Goal: Information Seeking & Learning: Learn about a topic

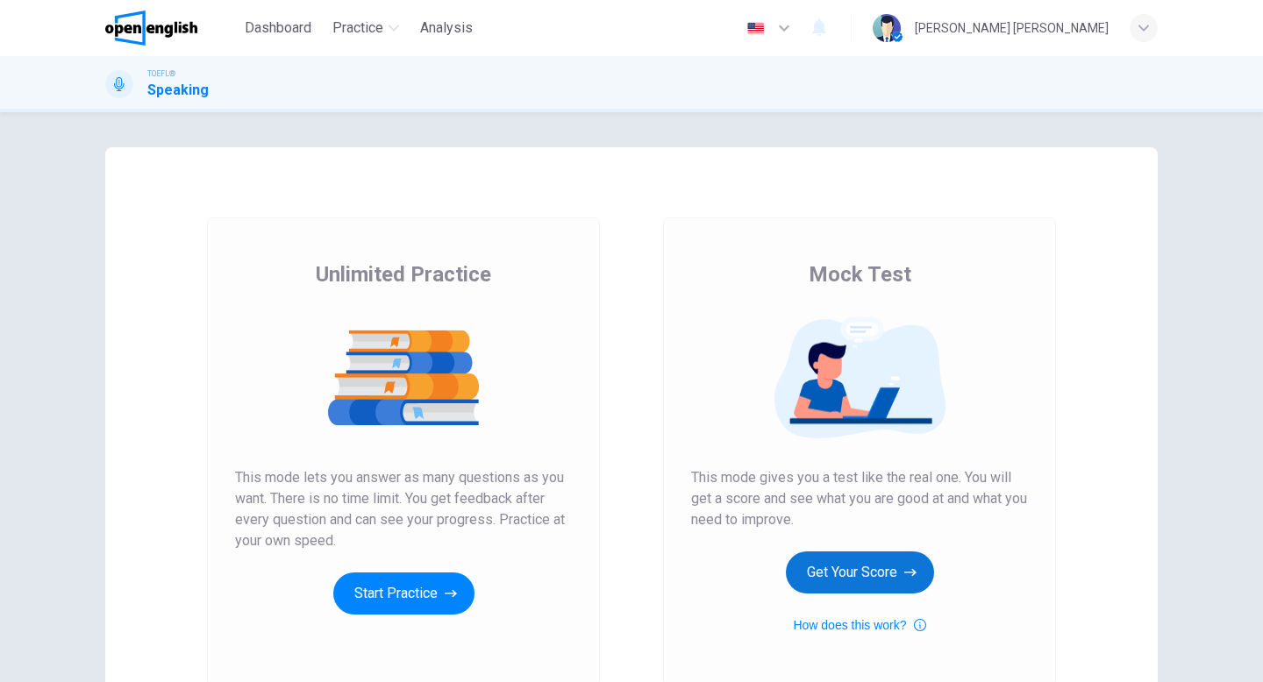
click at [872, 566] on button "Get Your Score" at bounding box center [860, 573] width 148 height 42
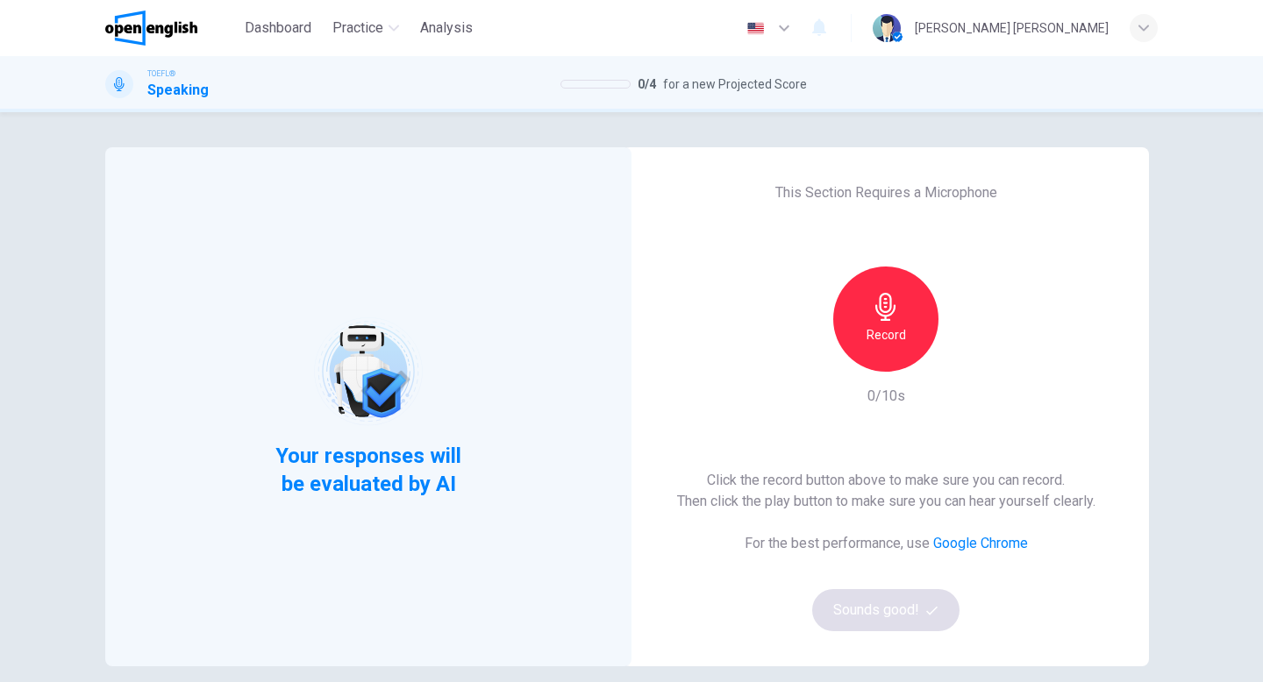
click at [910, 313] on div "Record" at bounding box center [885, 319] width 105 height 105
click at [871, 613] on button "Sounds good!" at bounding box center [885, 610] width 147 height 42
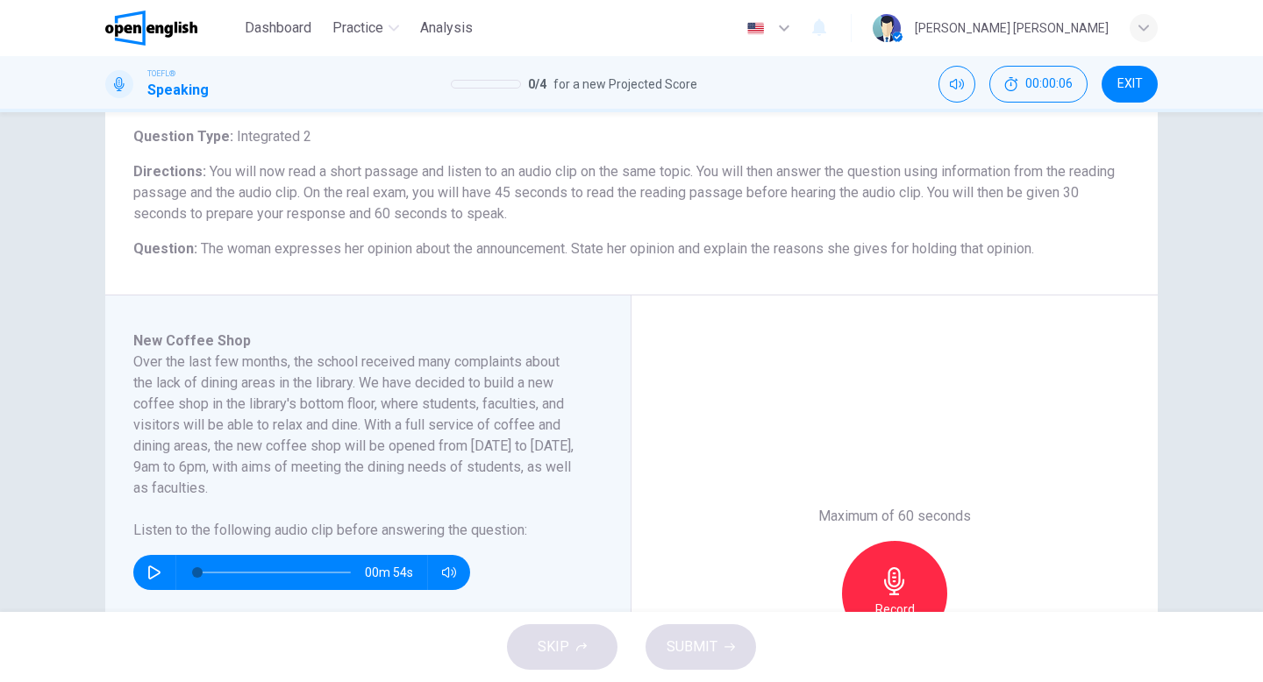
scroll to position [129, 0]
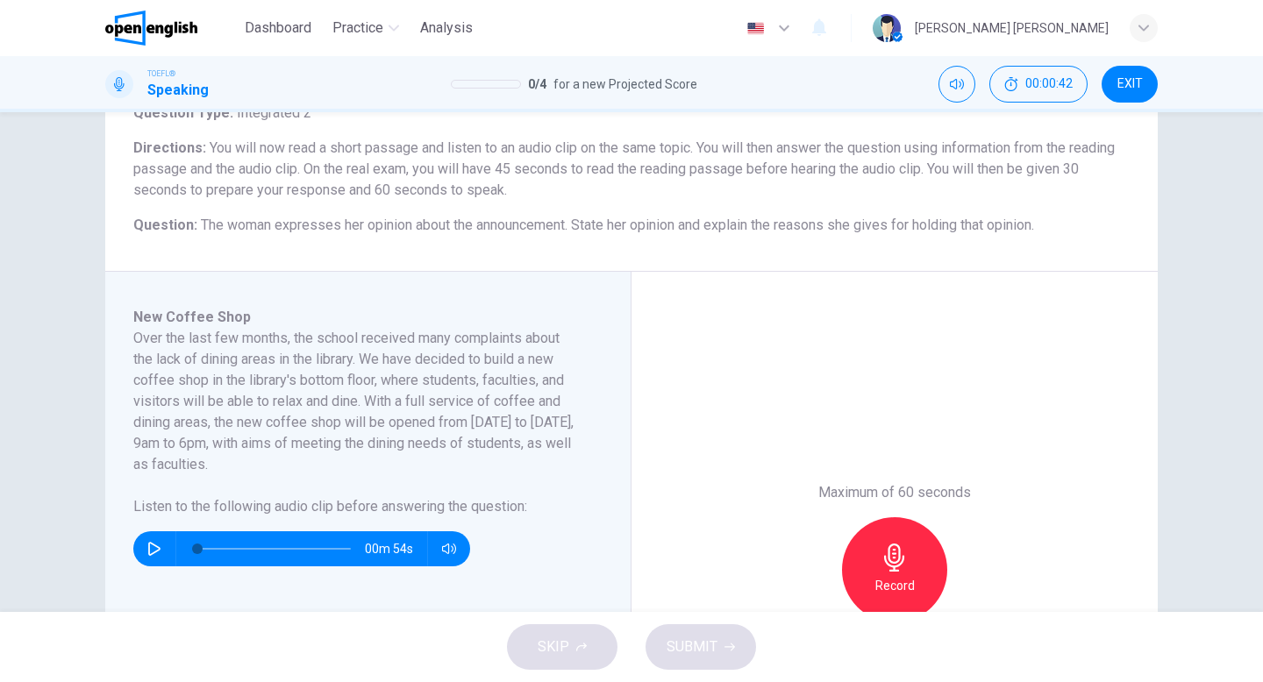
click at [775, 90] on div "TOEFL® Speaking 0 / 4 for a new Projected Score 00:00:42 EXIT" at bounding box center [631, 84] width 1108 height 37
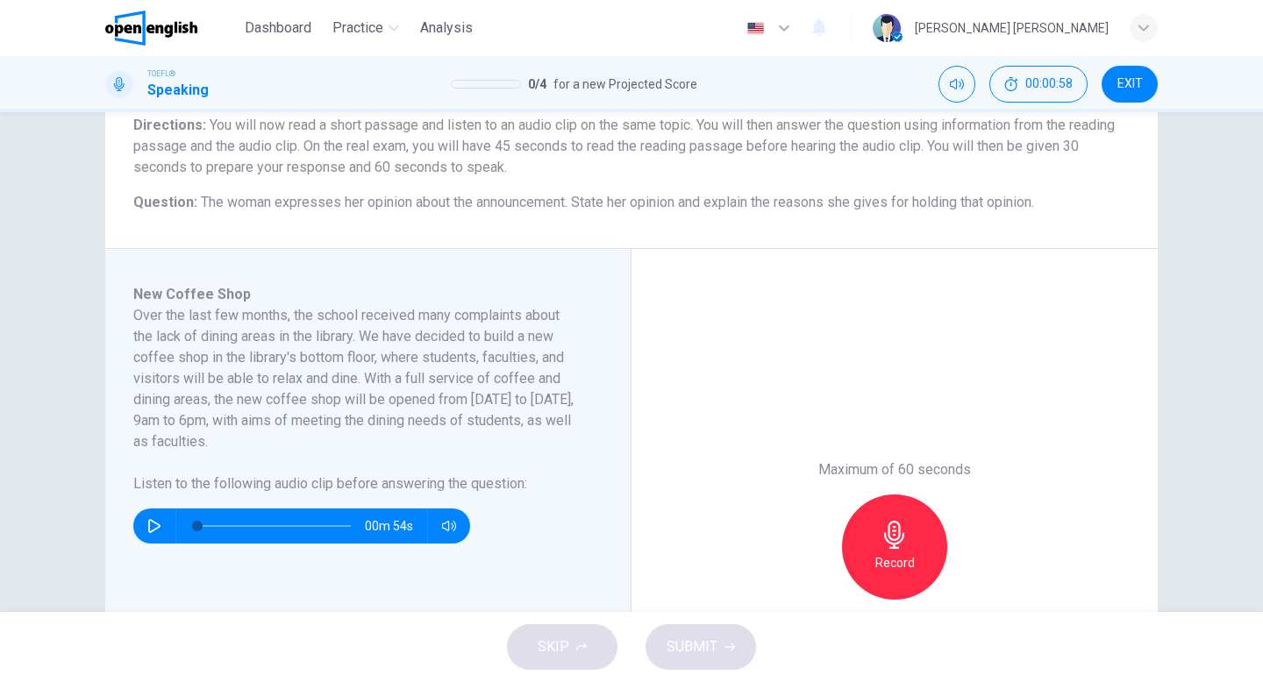
scroll to position [167, 0]
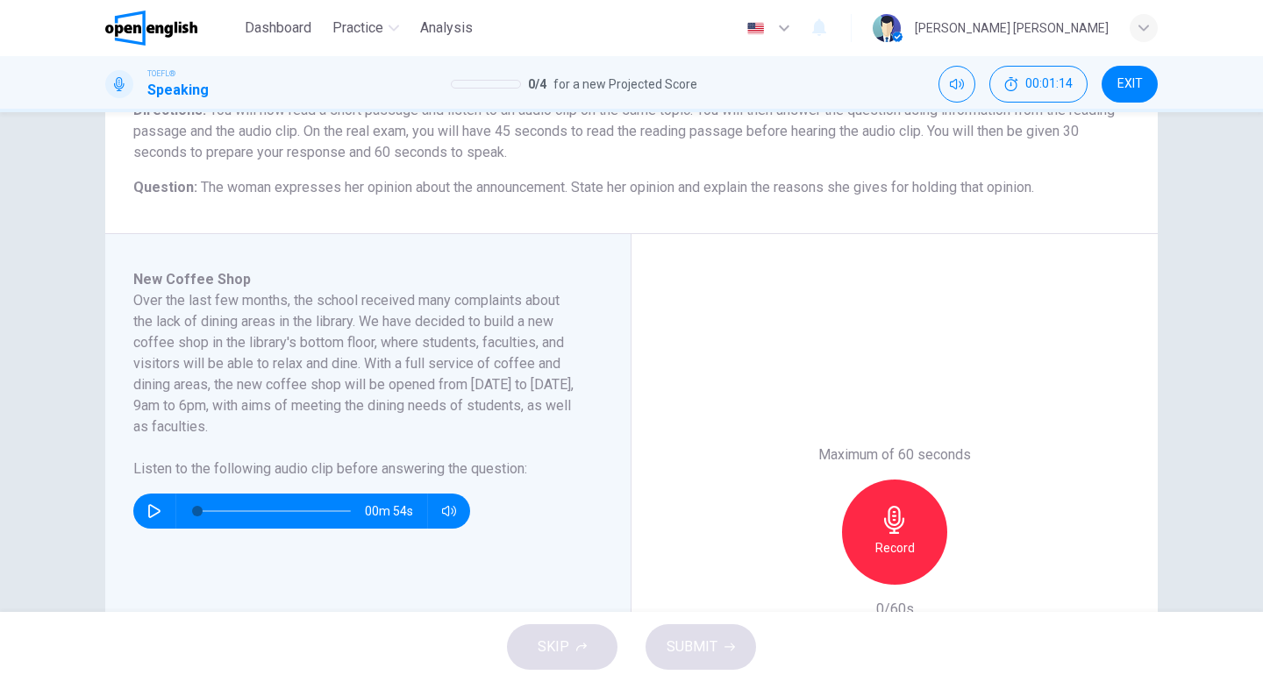
click at [79, 269] on div "Question 1 Question Type : Integrated 2 Directions : You will now read a short …" at bounding box center [631, 406] width 1108 height 850
click at [156, 523] on button "button" at bounding box center [154, 511] width 28 height 35
click at [149, 514] on icon "button" at bounding box center [154, 511] width 12 height 14
click at [261, 513] on span at bounding box center [273, 511] width 153 height 25
click at [258, 513] on span at bounding box center [257, 511] width 11 height 11
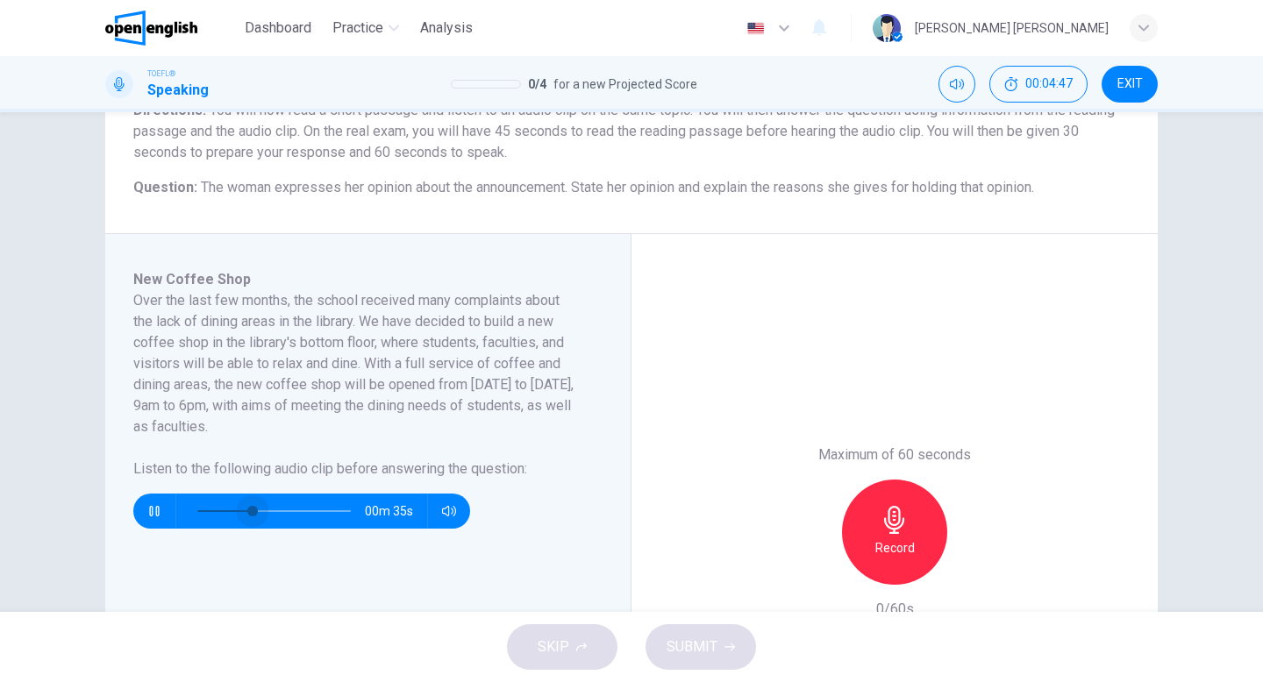
click at [253, 513] on span at bounding box center [252, 511] width 11 height 11
click at [148, 516] on icon "button" at bounding box center [154, 511] width 12 height 14
click at [158, 513] on icon "button" at bounding box center [154, 511] width 10 height 11
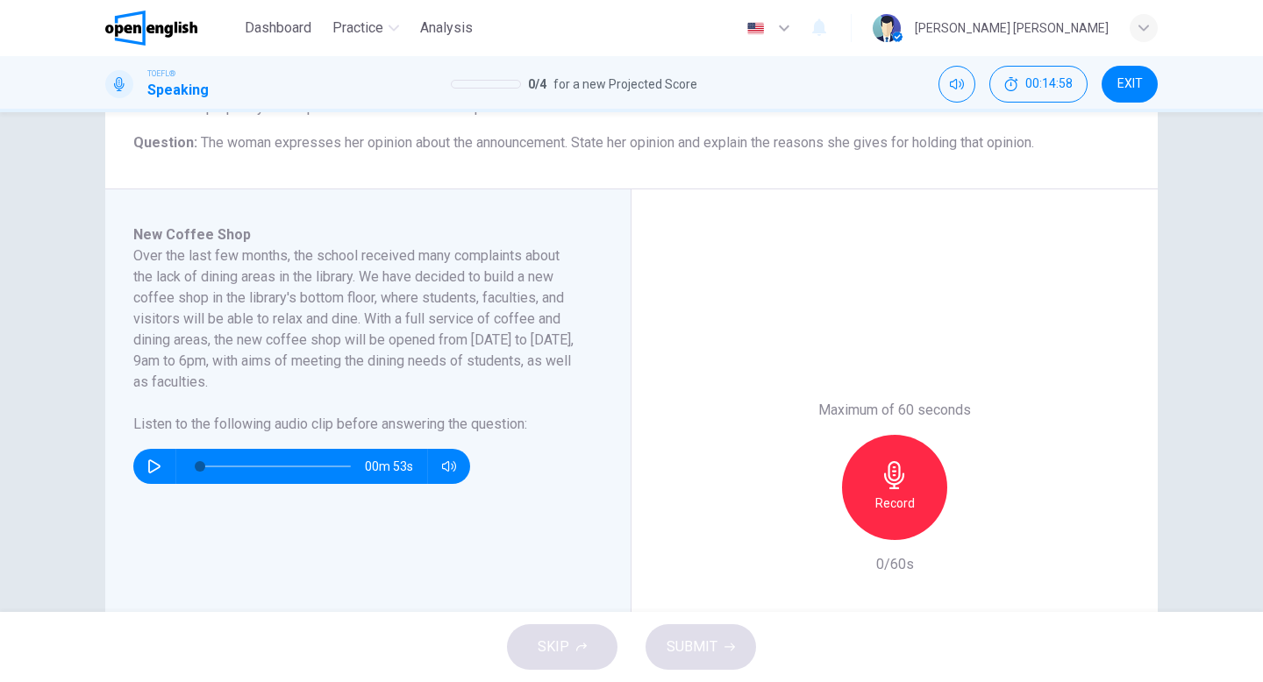
scroll to position [210, 0]
click at [877, 507] on h6 "Record" at bounding box center [894, 504] width 39 height 21
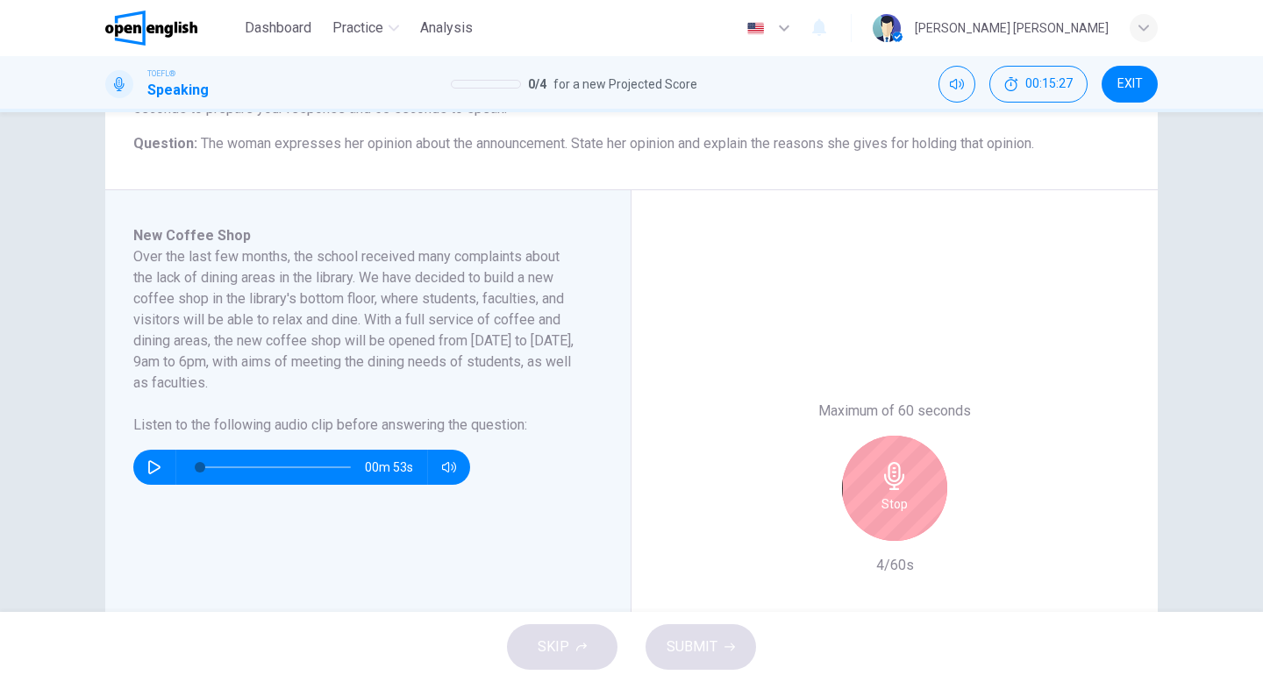
click at [863, 506] on div "Stop" at bounding box center [894, 488] width 105 height 105
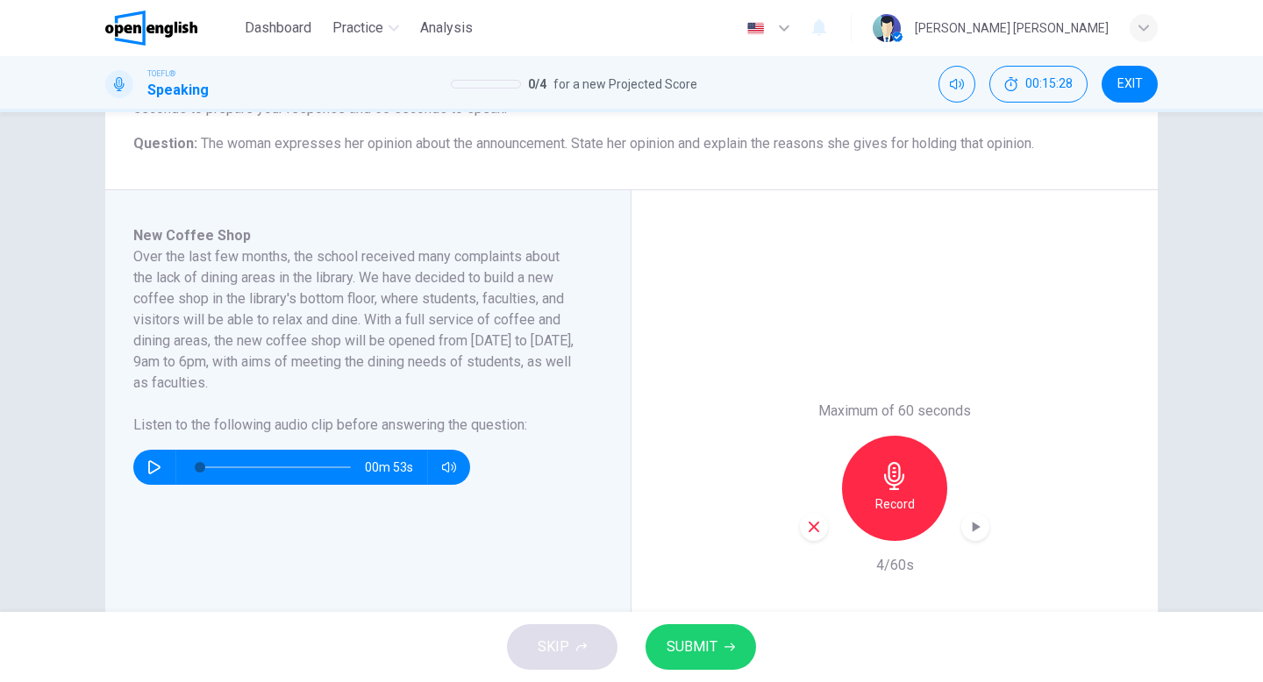
click at [817, 519] on icon "button" at bounding box center [814, 527] width 16 height 16
click at [866, 483] on div "Record" at bounding box center [894, 488] width 105 height 105
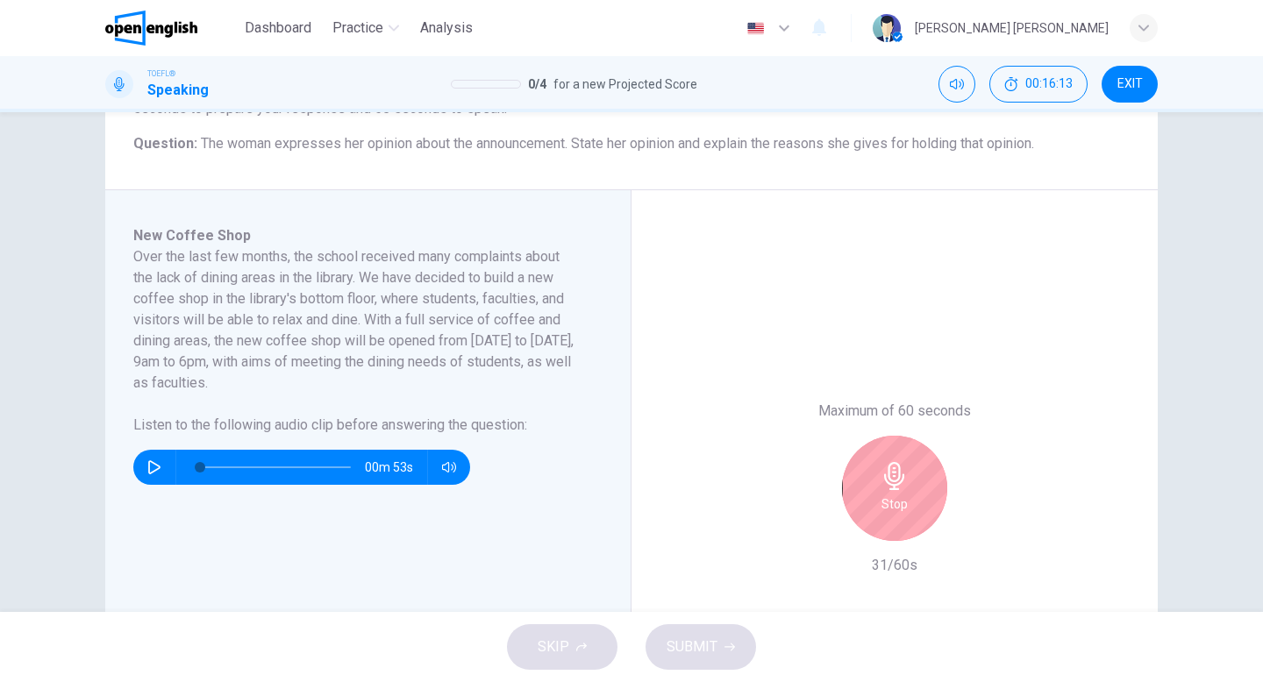
click at [909, 477] on div "Stop" at bounding box center [894, 488] width 105 height 105
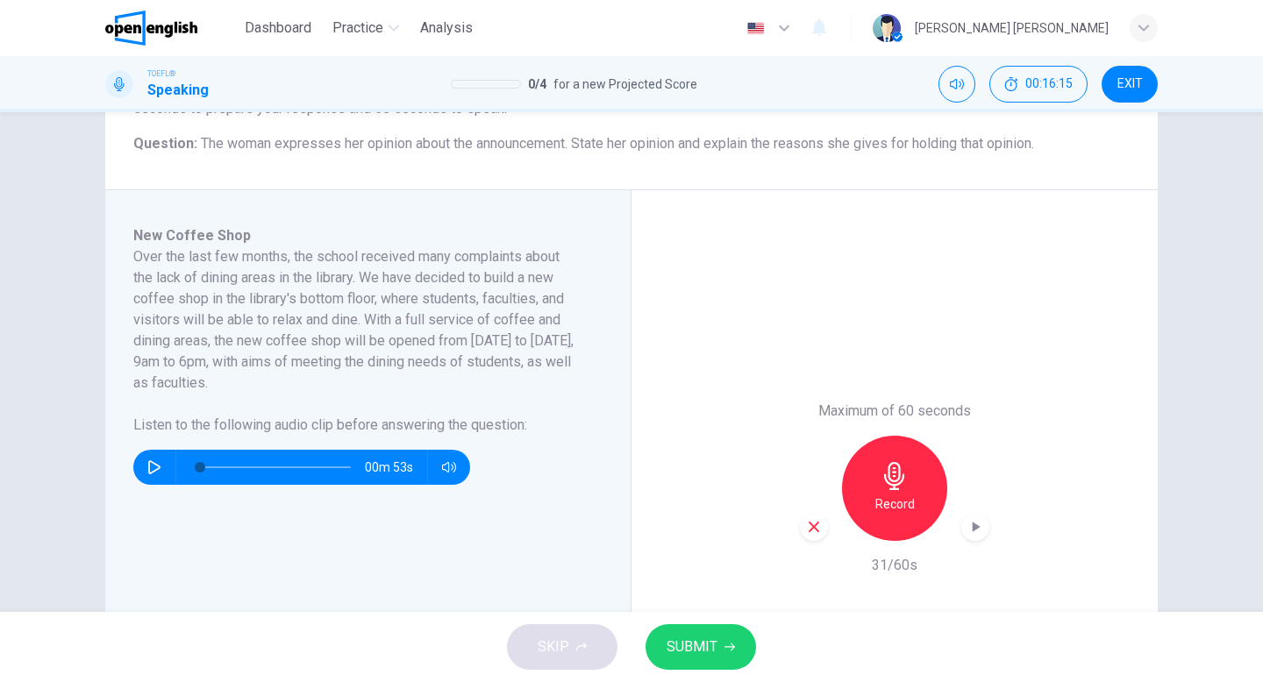
click at [803, 530] on div "button" at bounding box center [814, 527] width 28 height 28
click at [880, 488] on icon "button" at bounding box center [894, 476] width 28 height 28
click at [721, 651] on button "SUBMIT" at bounding box center [700, 647] width 110 height 46
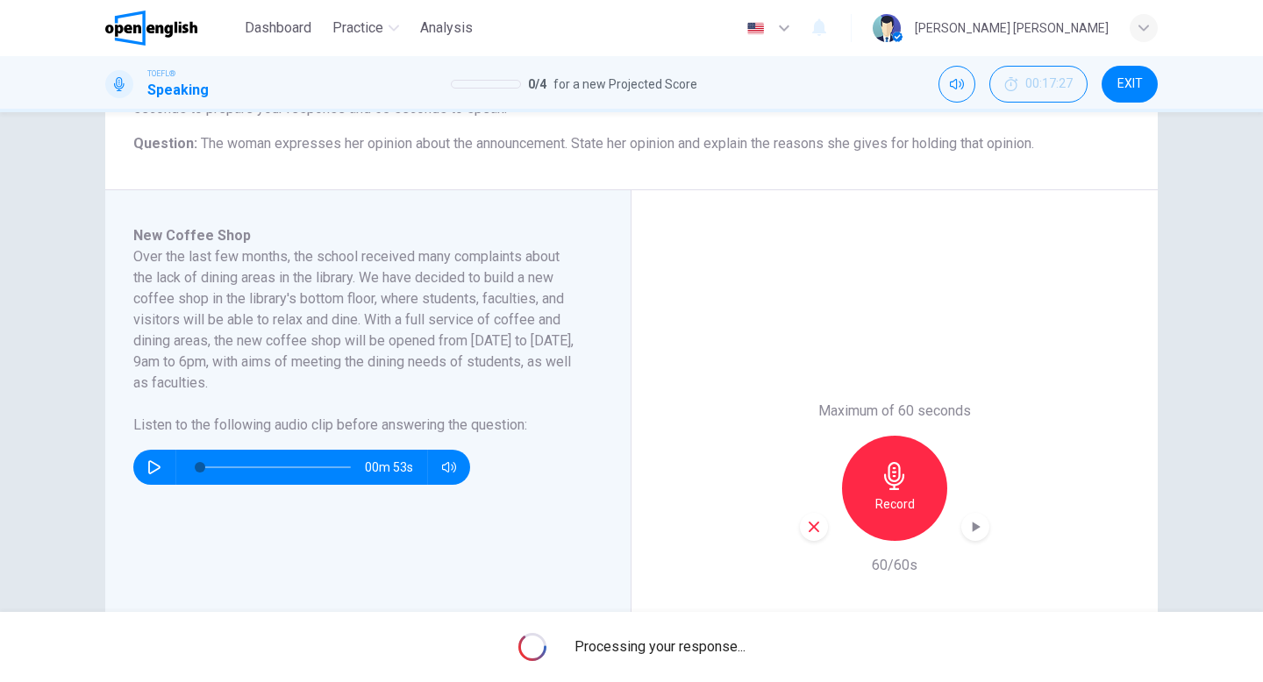
type input "*"
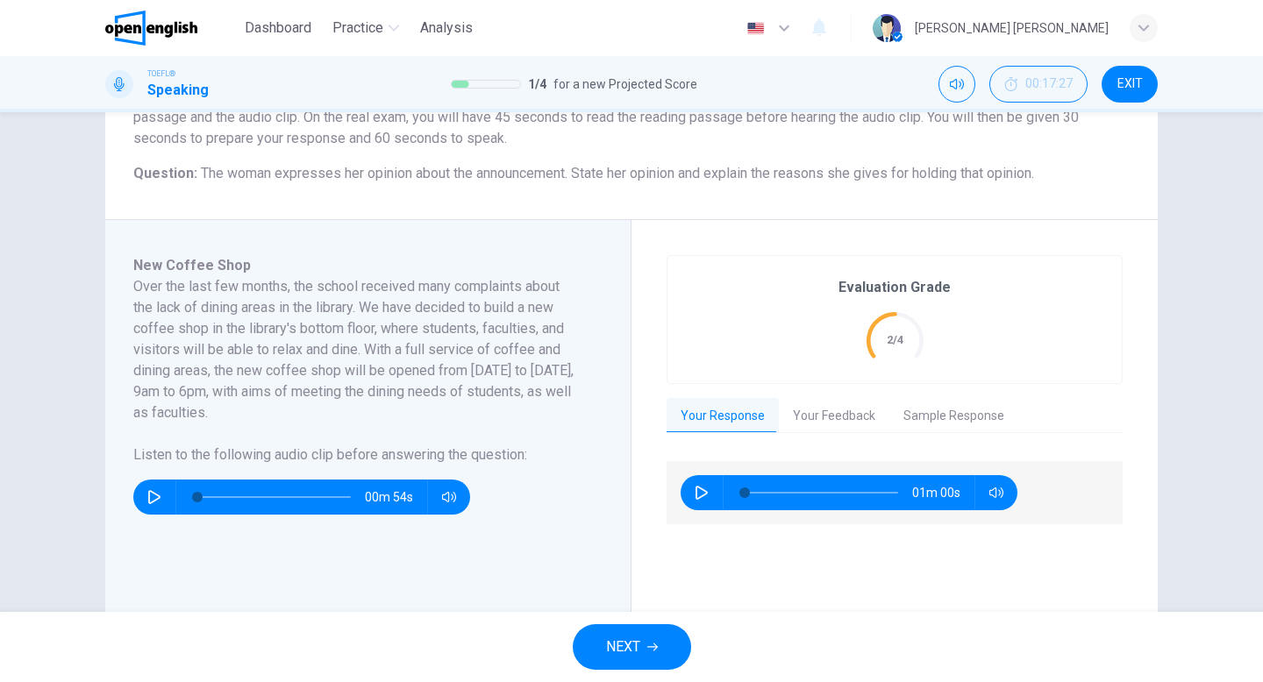
scroll to position [187, 0]
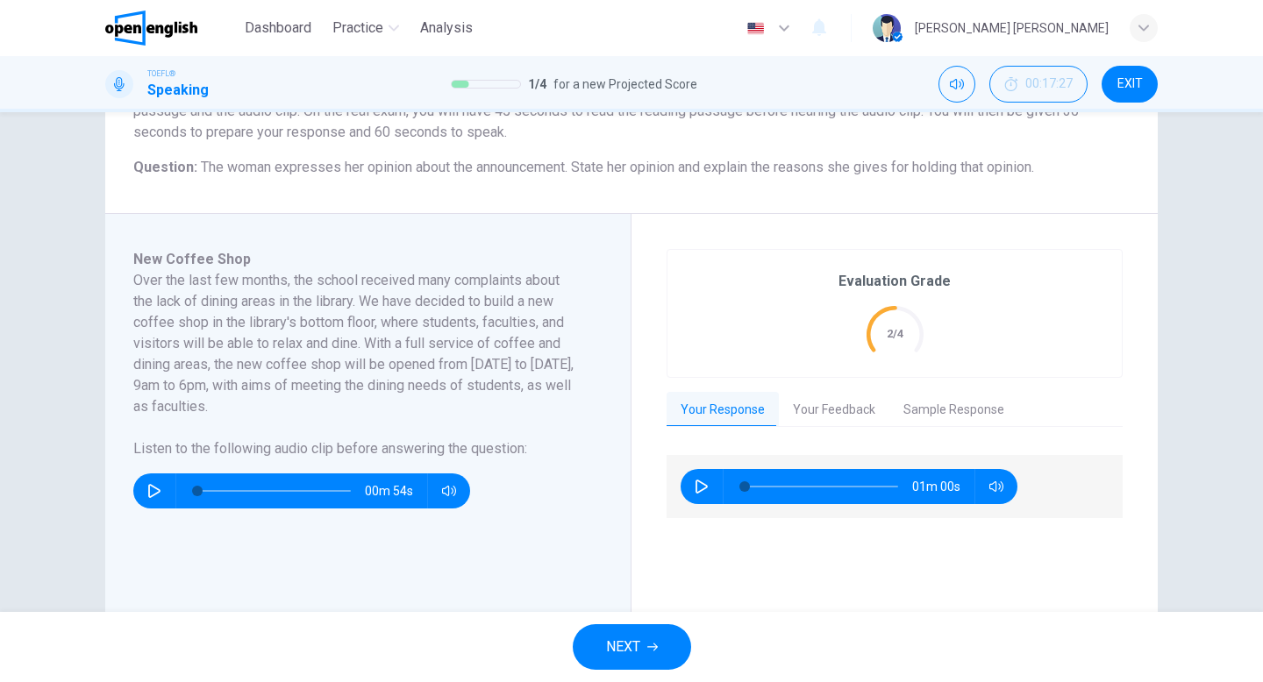
click at [825, 408] on button "Your Feedback" at bounding box center [834, 410] width 110 height 37
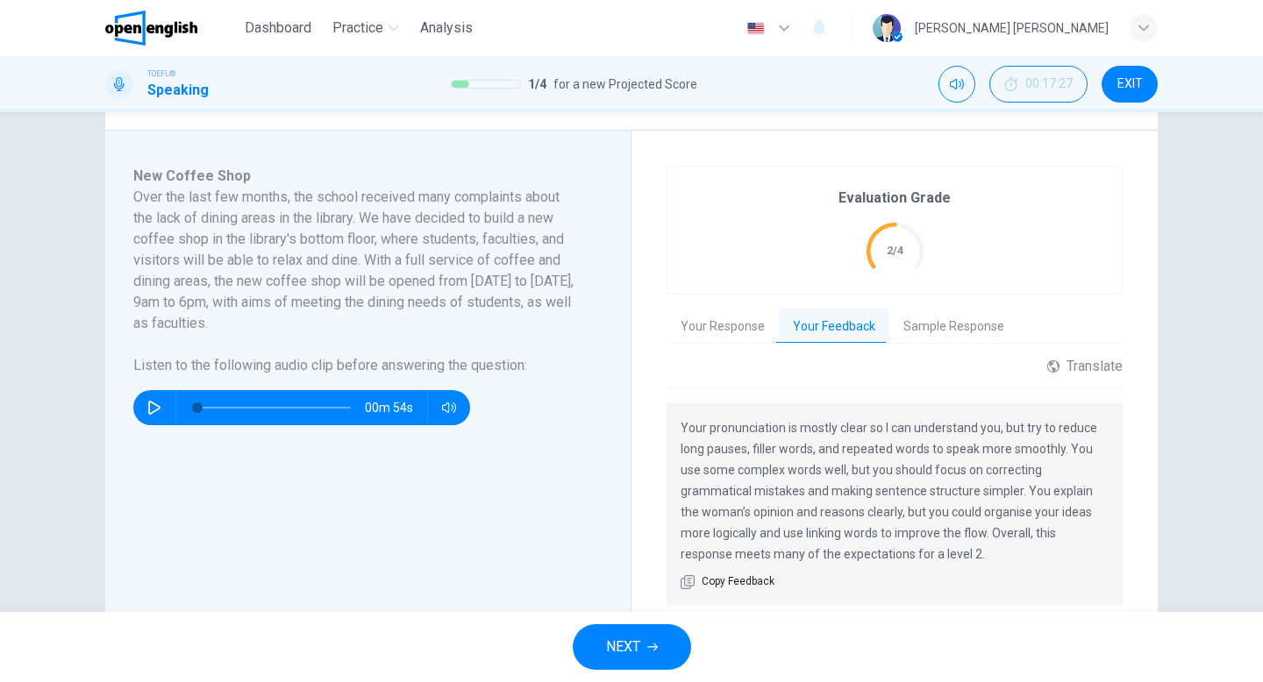
scroll to position [281, 0]
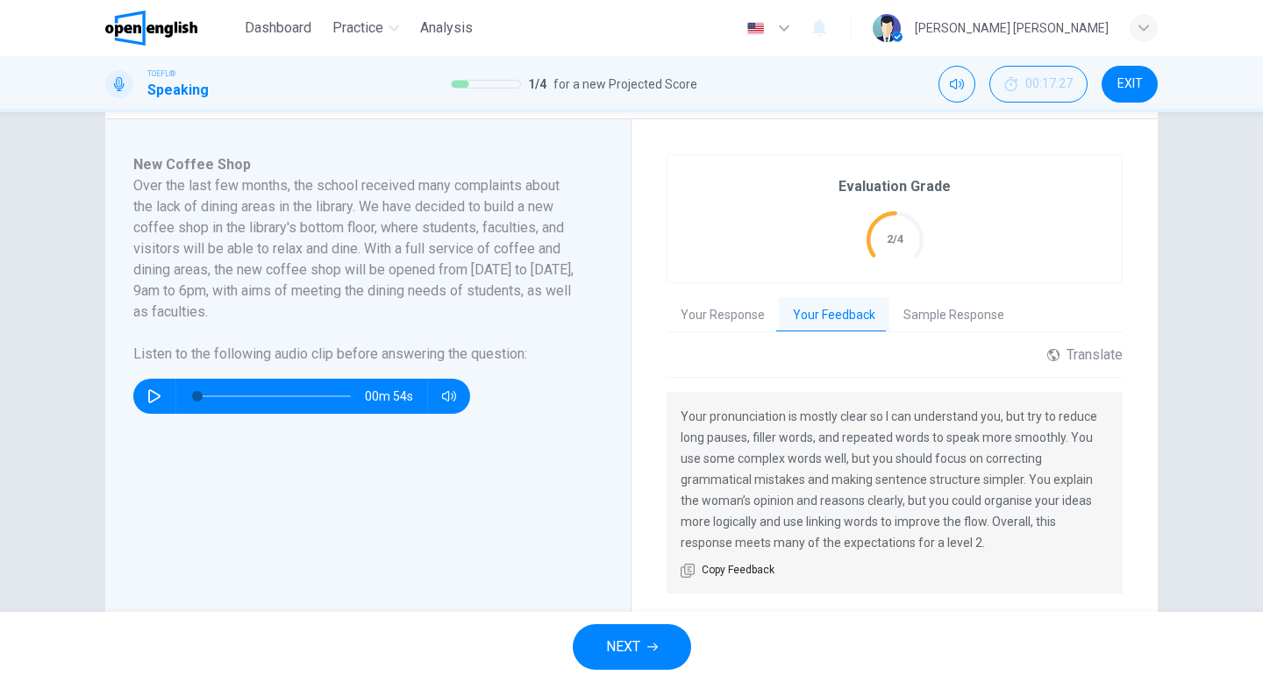
click at [598, 646] on button "NEXT" at bounding box center [632, 647] width 118 height 46
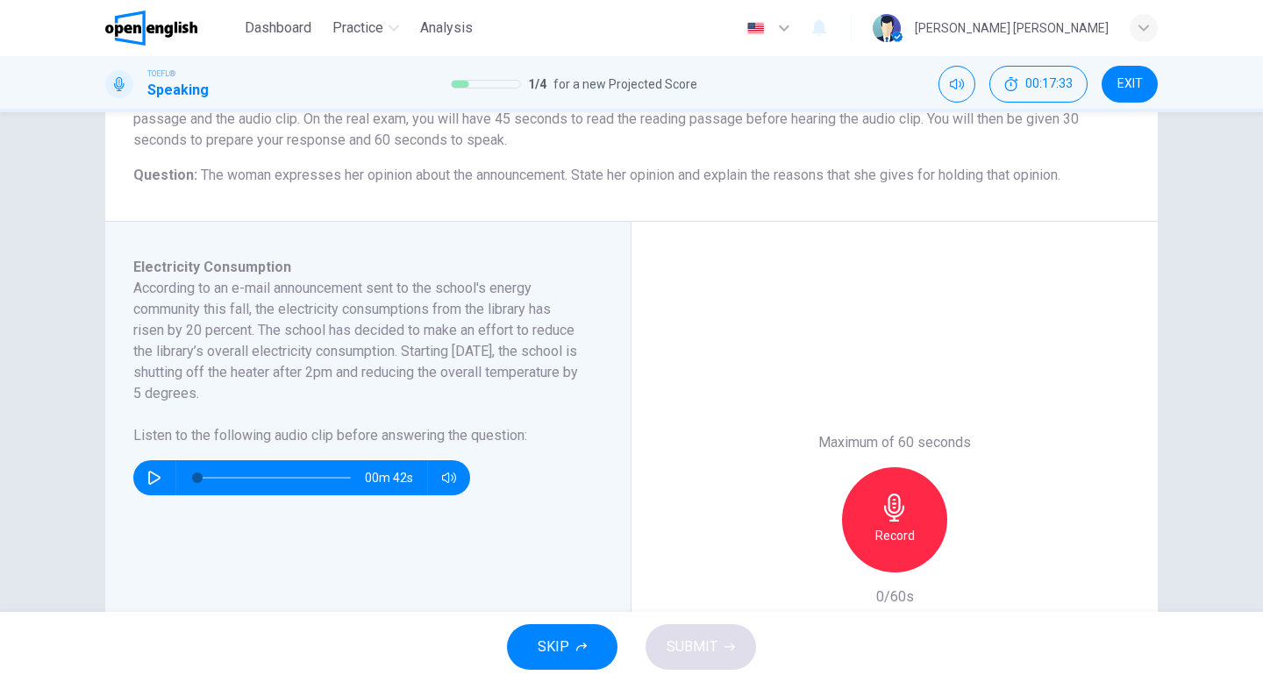
scroll to position [195, 0]
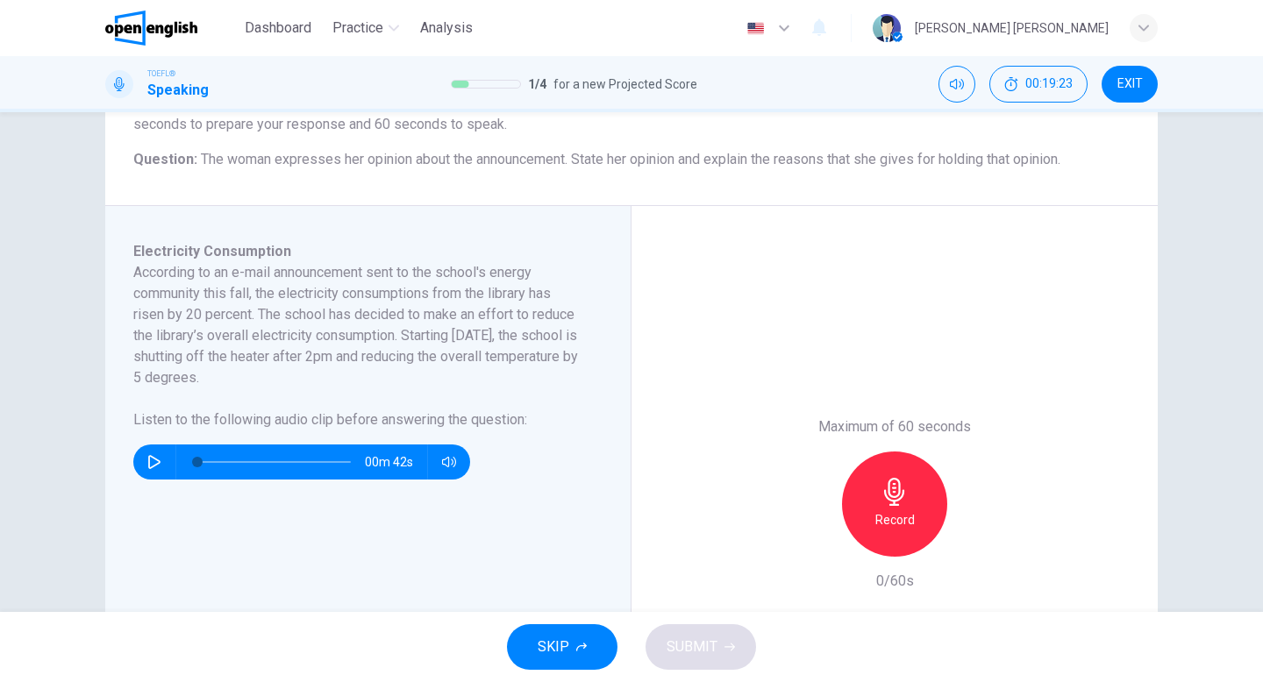
click at [141, 461] on button "button" at bounding box center [154, 462] width 28 height 35
type input "*"
click at [897, 503] on icon "button" at bounding box center [894, 492] width 28 height 28
click at [701, 652] on span "SUBMIT" at bounding box center [691, 647] width 51 height 25
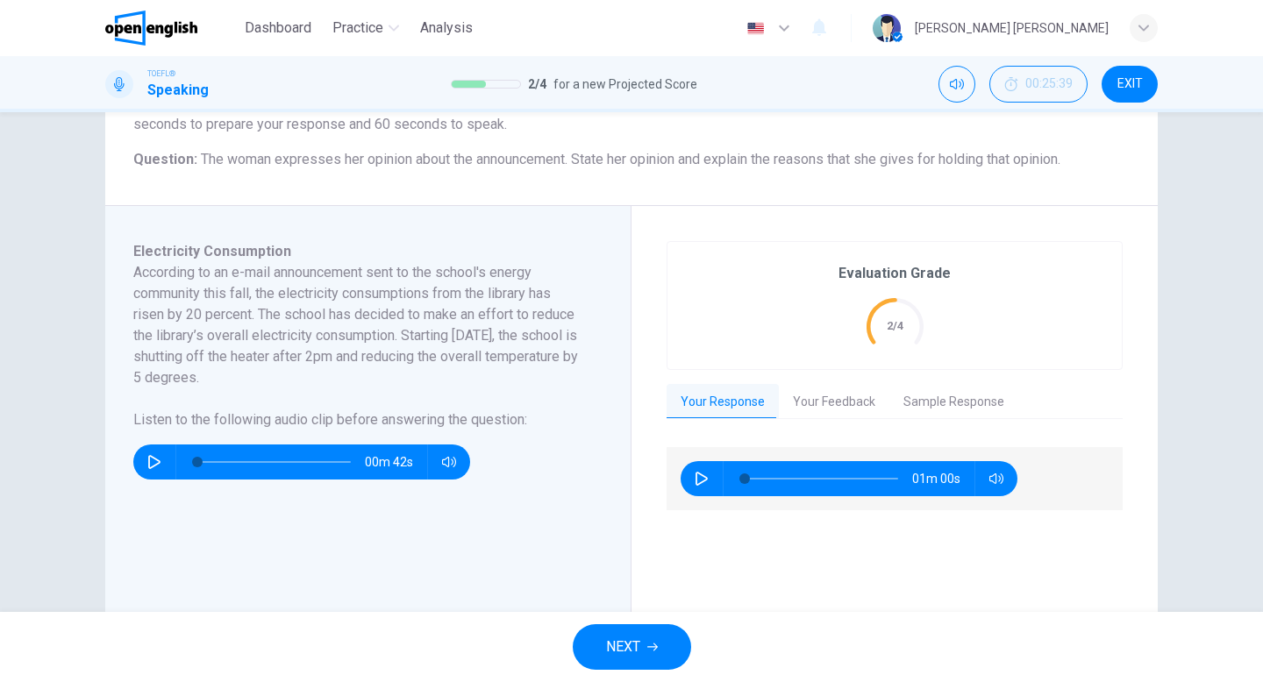
click at [825, 402] on button "Your Feedback" at bounding box center [834, 402] width 110 height 37
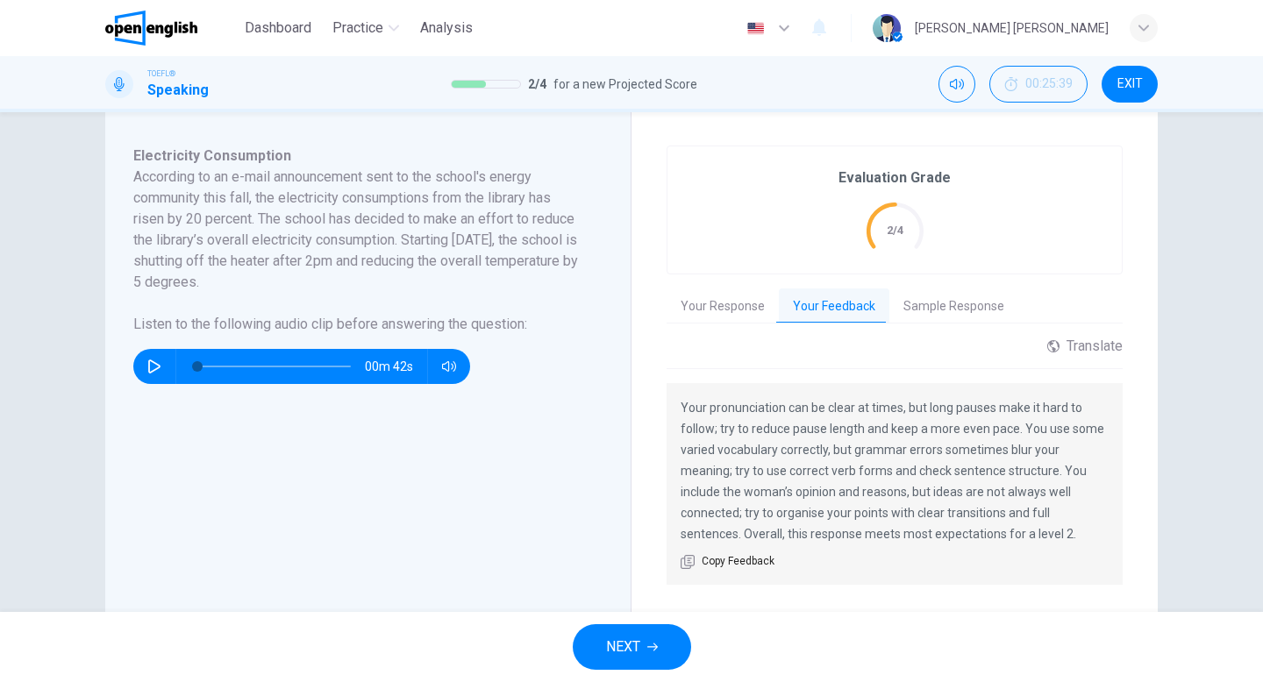
scroll to position [311, 0]
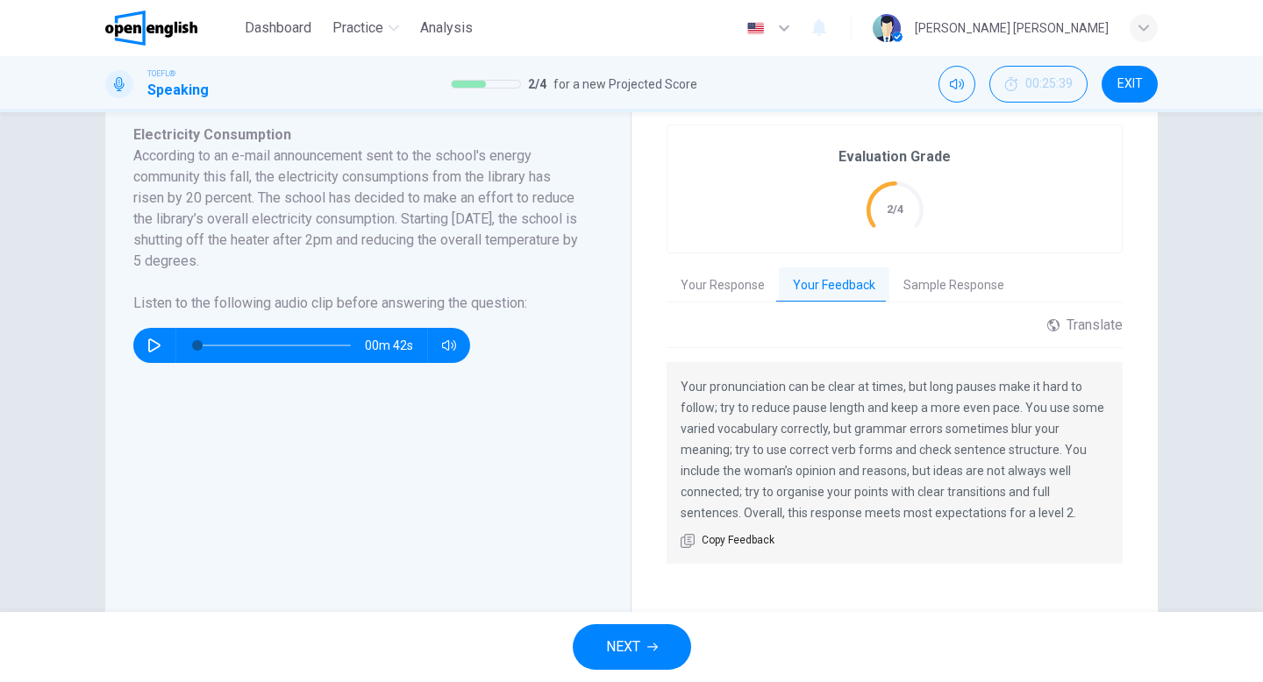
click at [631, 653] on span "NEXT" at bounding box center [623, 647] width 34 height 25
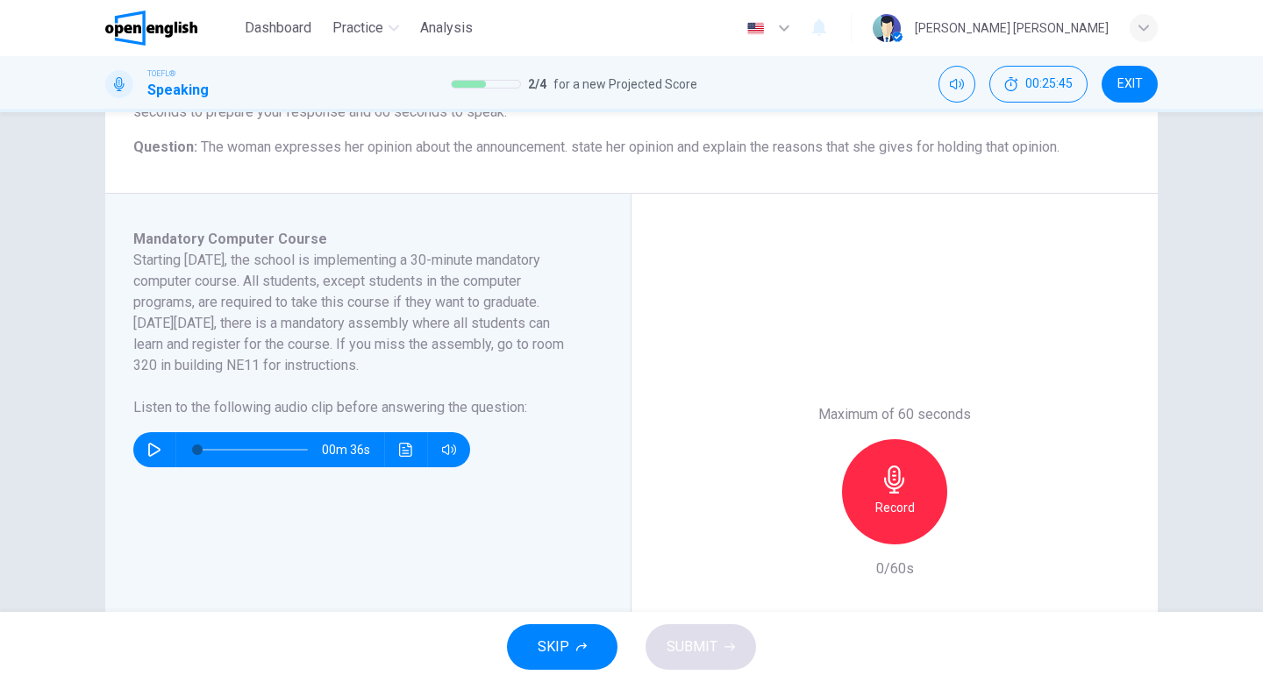
scroll to position [213, 0]
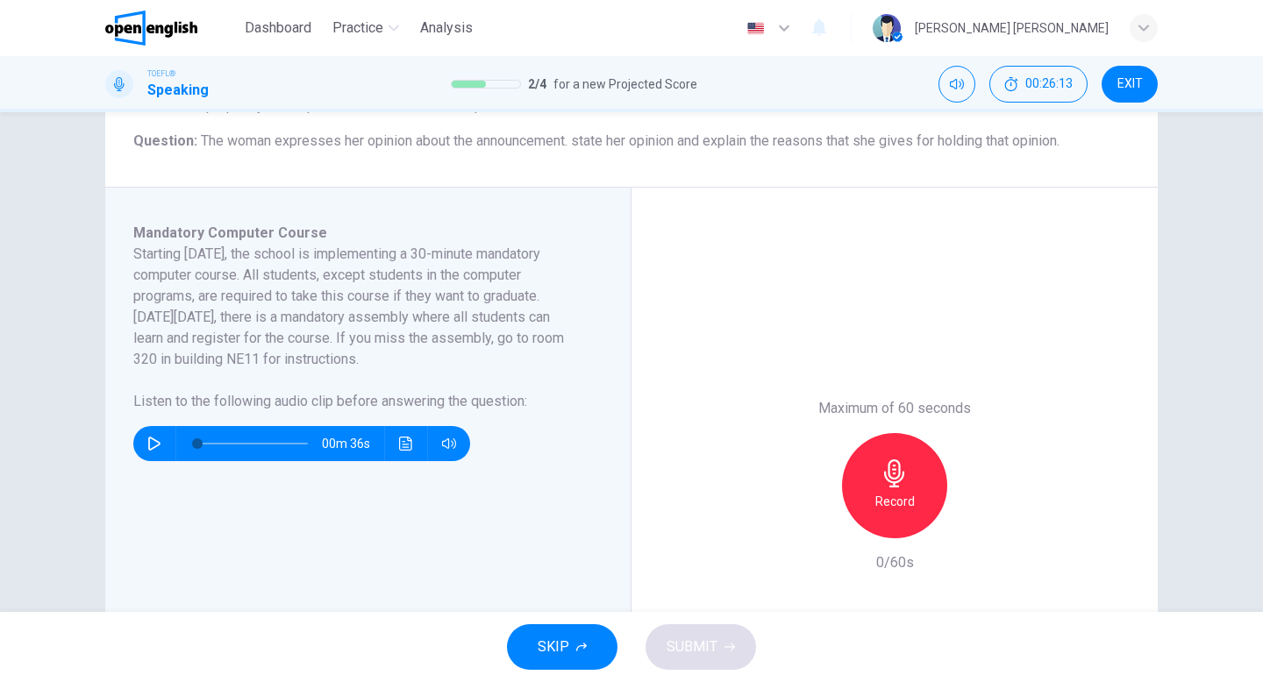
click at [146, 450] on button "button" at bounding box center [154, 443] width 28 height 35
click at [153, 445] on icon "button" at bounding box center [154, 444] width 14 height 14
click at [150, 450] on icon "button" at bounding box center [154, 444] width 12 height 14
click at [410, 446] on icon "Click to see the audio transcription" at bounding box center [406, 444] width 14 height 14
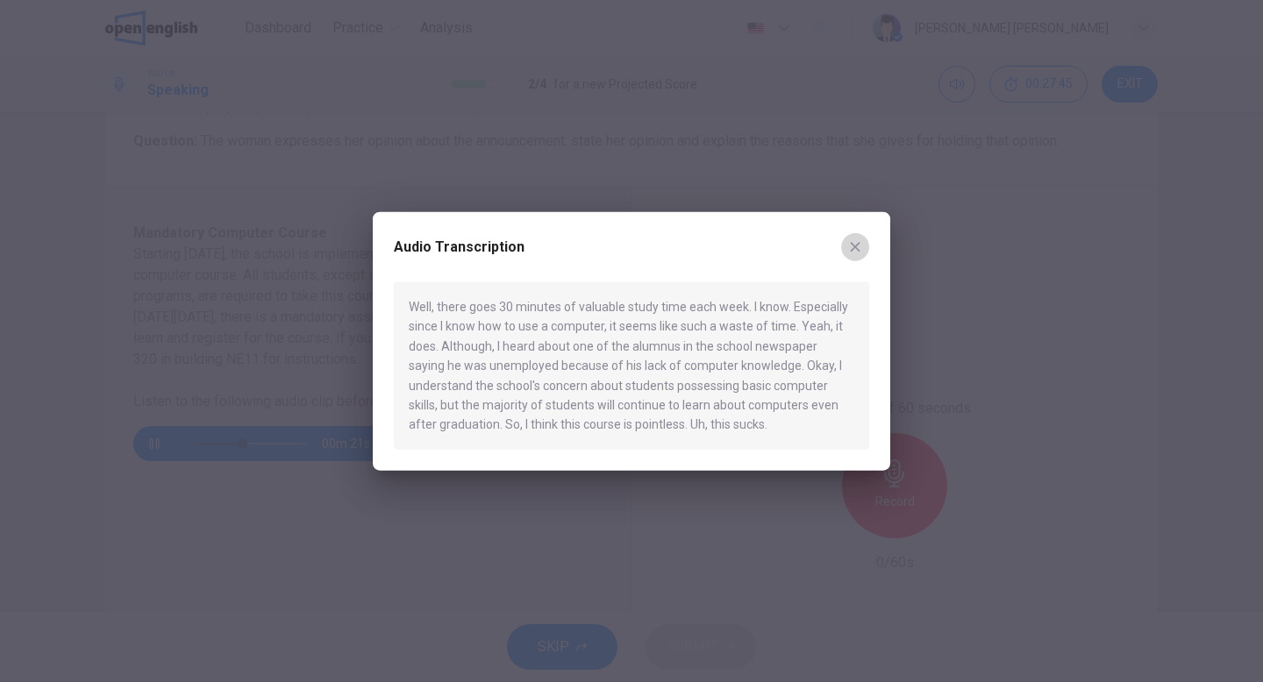
click at [852, 251] on icon "button" at bounding box center [855, 247] width 14 height 14
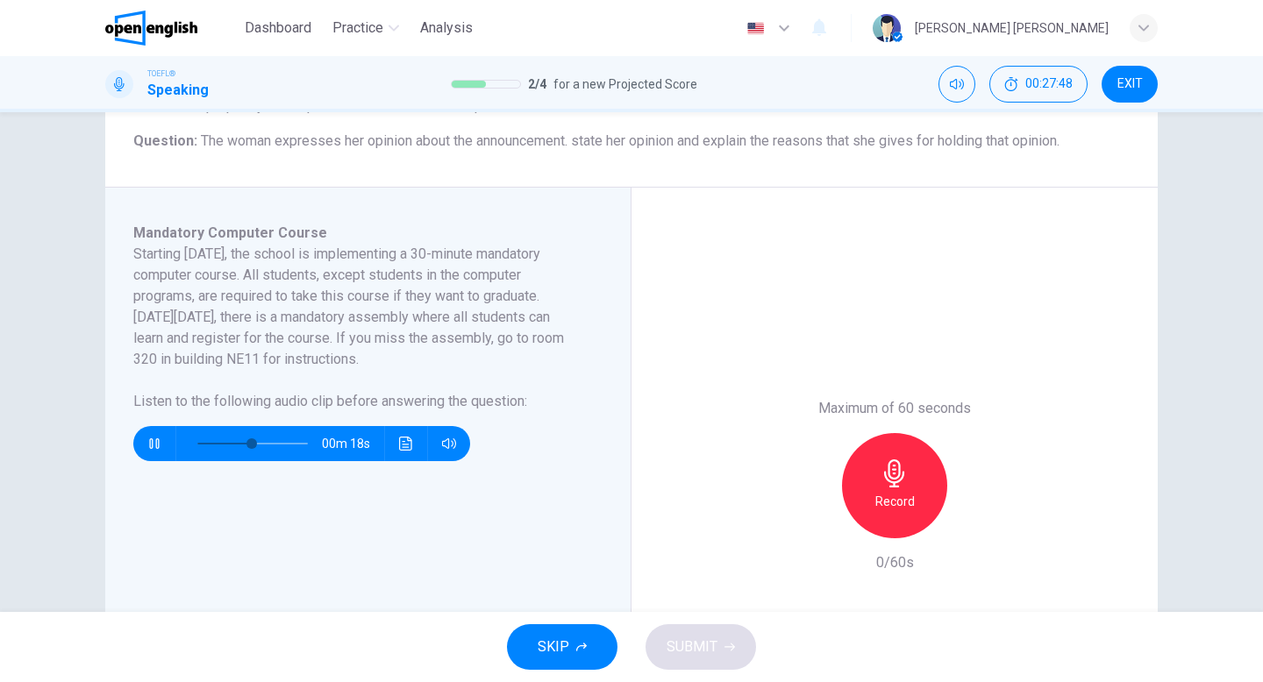
click at [197, 445] on span at bounding box center [252, 443] width 110 height 25
click at [401, 448] on icon "Click to see the audio transcription" at bounding box center [406, 444] width 14 height 14
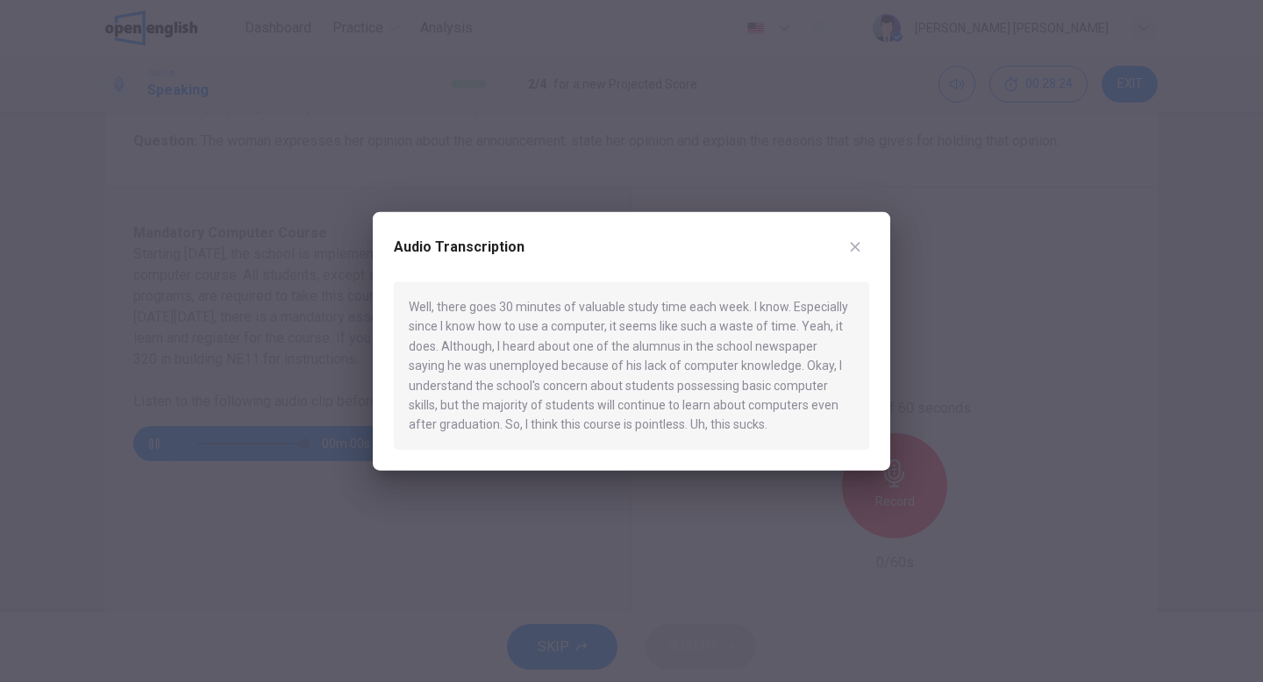
type input "*"
click at [862, 238] on button "button" at bounding box center [855, 247] width 28 height 28
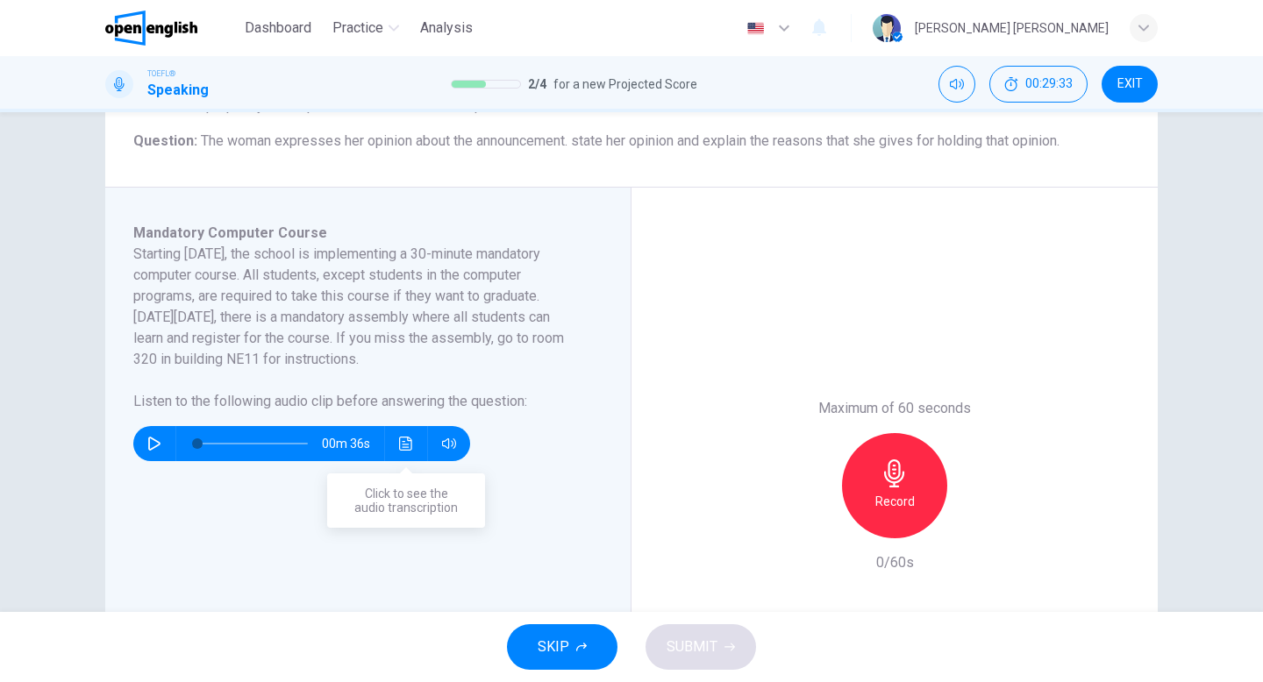
click at [401, 445] on icon "Click to see the audio transcription" at bounding box center [406, 444] width 14 height 14
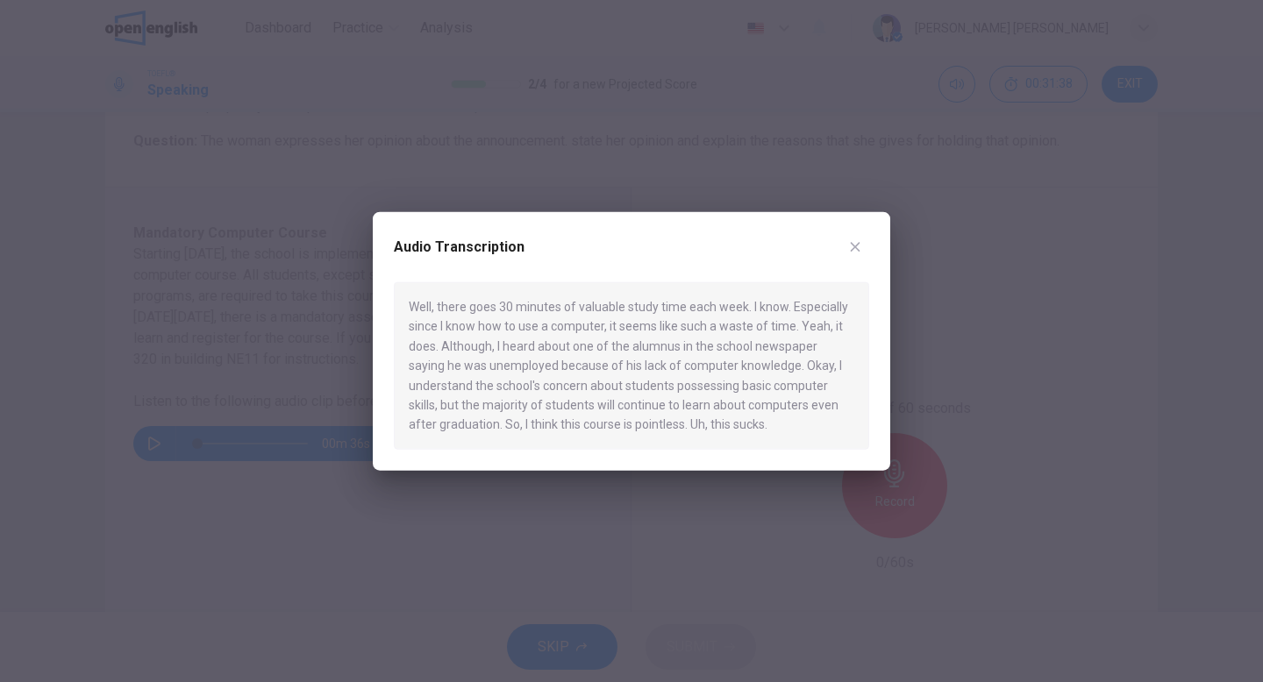
click at [840, 253] on div "Audio Transcription" at bounding box center [631, 257] width 475 height 49
click at [857, 253] on icon "button" at bounding box center [855, 247] width 14 height 14
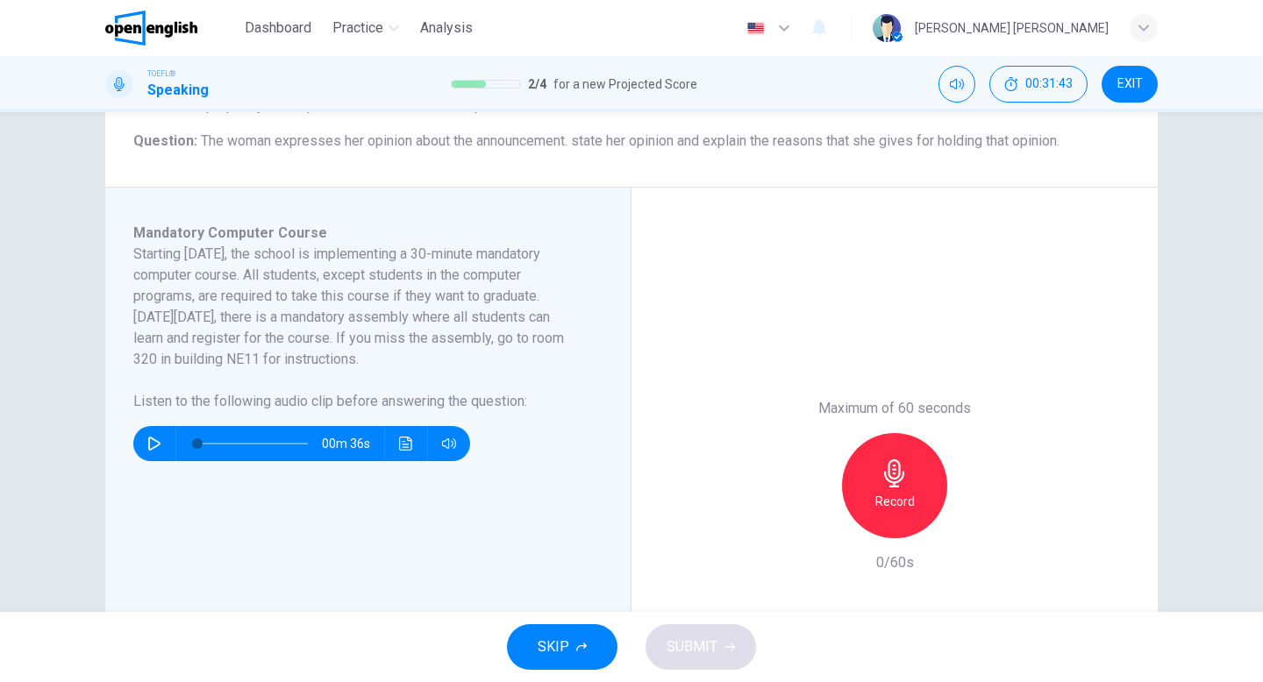
click at [893, 483] on icon "button" at bounding box center [894, 473] width 28 height 28
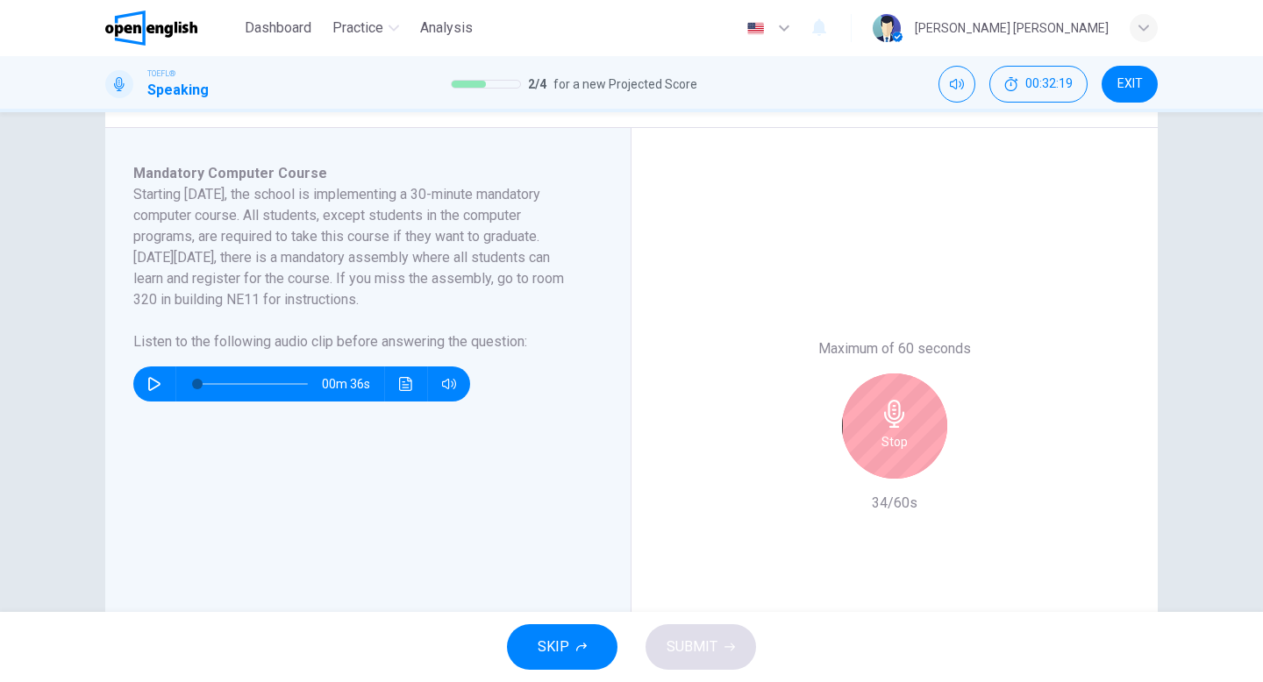
scroll to position [292, 0]
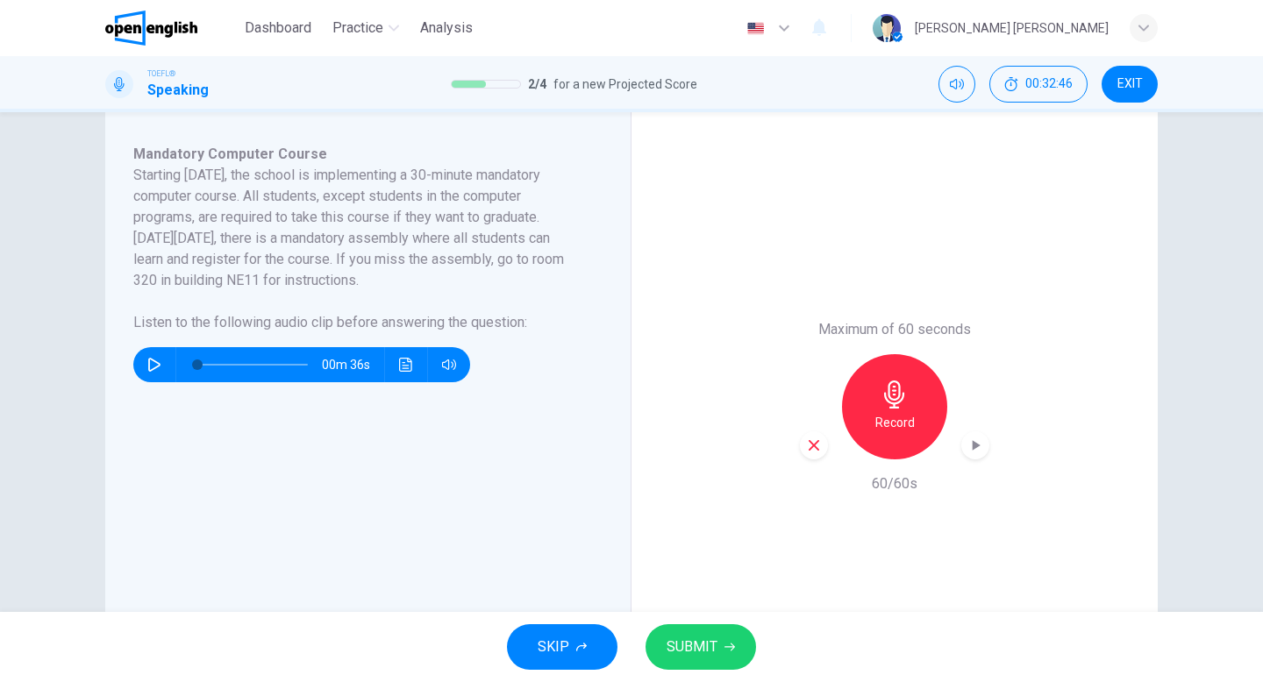
click at [709, 645] on span "SUBMIT" at bounding box center [691, 647] width 51 height 25
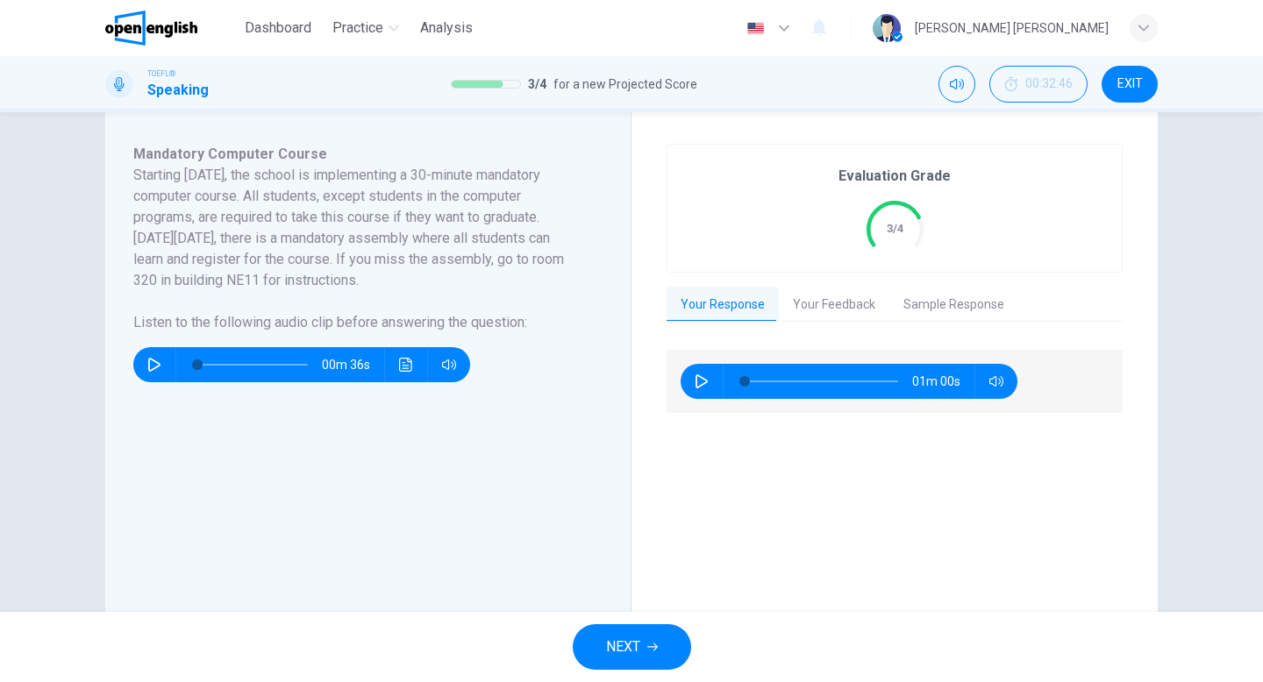
click at [826, 302] on button "Your Feedback" at bounding box center [834, 305] width 110 height 37
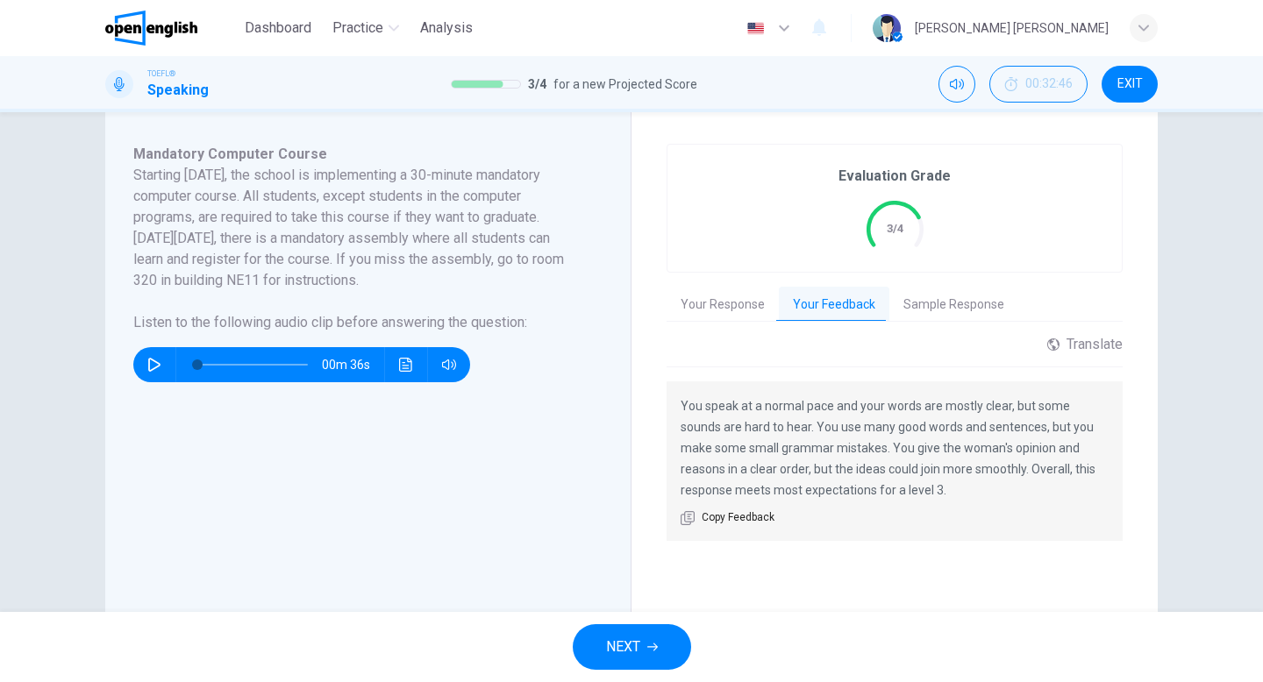
click at [619, 666] on button "NEXT" at bounding box center [632, 647] width 118 height 46
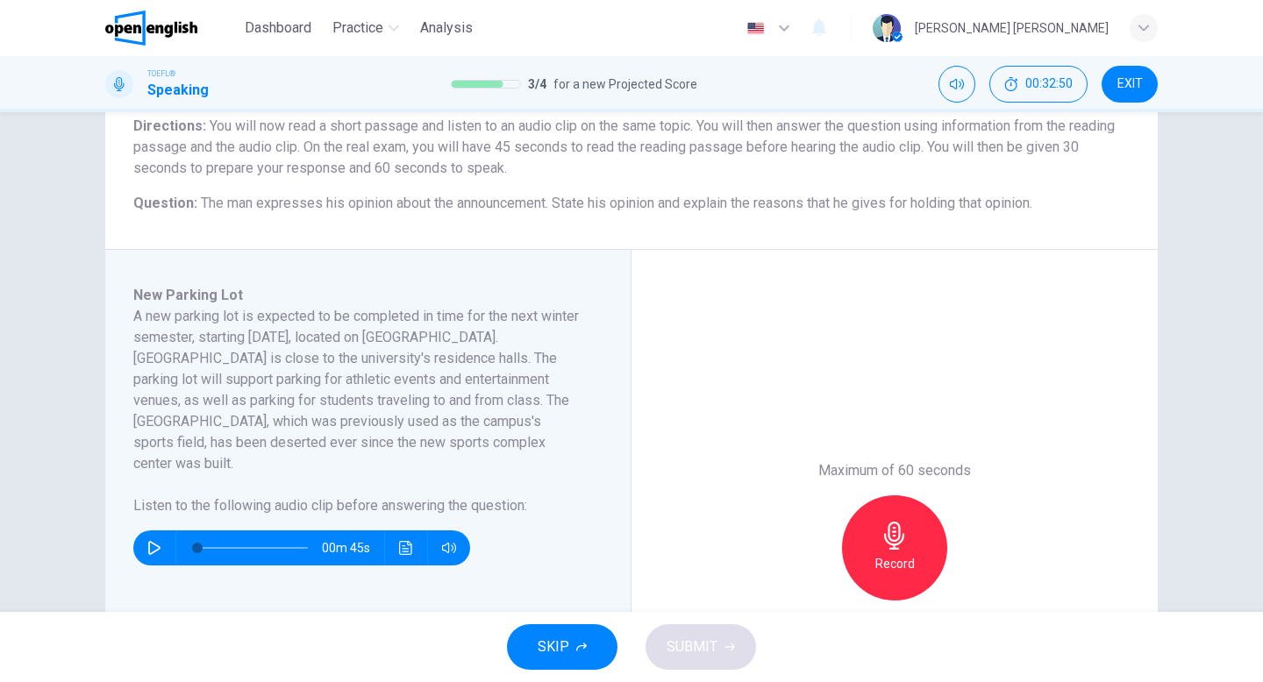
scroll to position [139, 0]
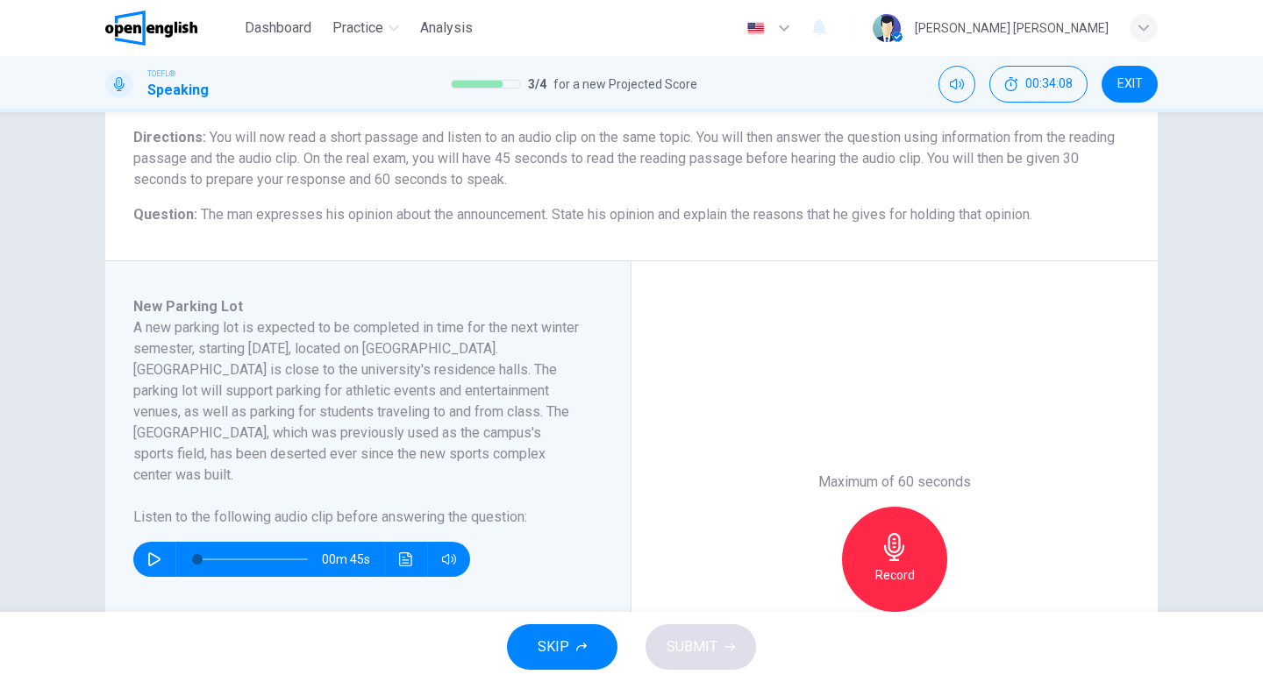
click at [140, 542] on button "button" at bounding box center [154, 559] width 28 height 35
click at [150, 545] on button "button" at bounding box center [154, 559] width 28 height 35
click at [405, 552] on icon "Click to see the audio transcription" at bounding box center [406, 559] width 14 height 14
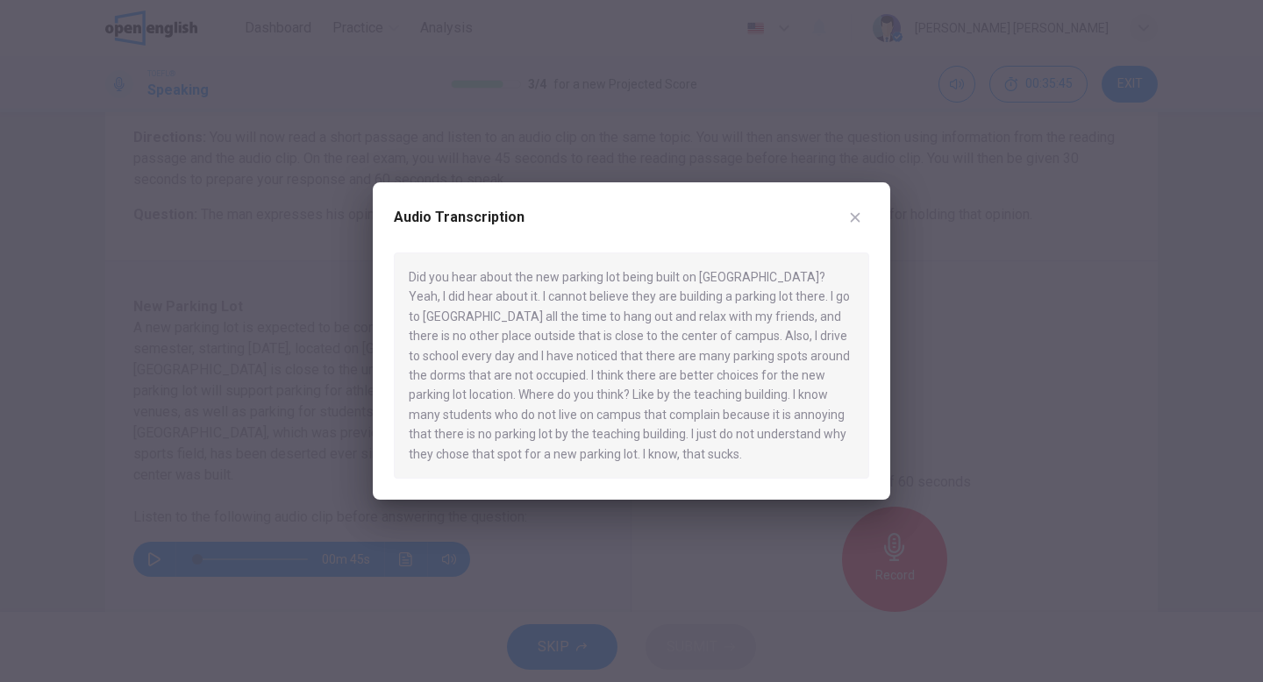
click at [863, 211] on button "button" at bounding box center [855, 217] width 28 height 28
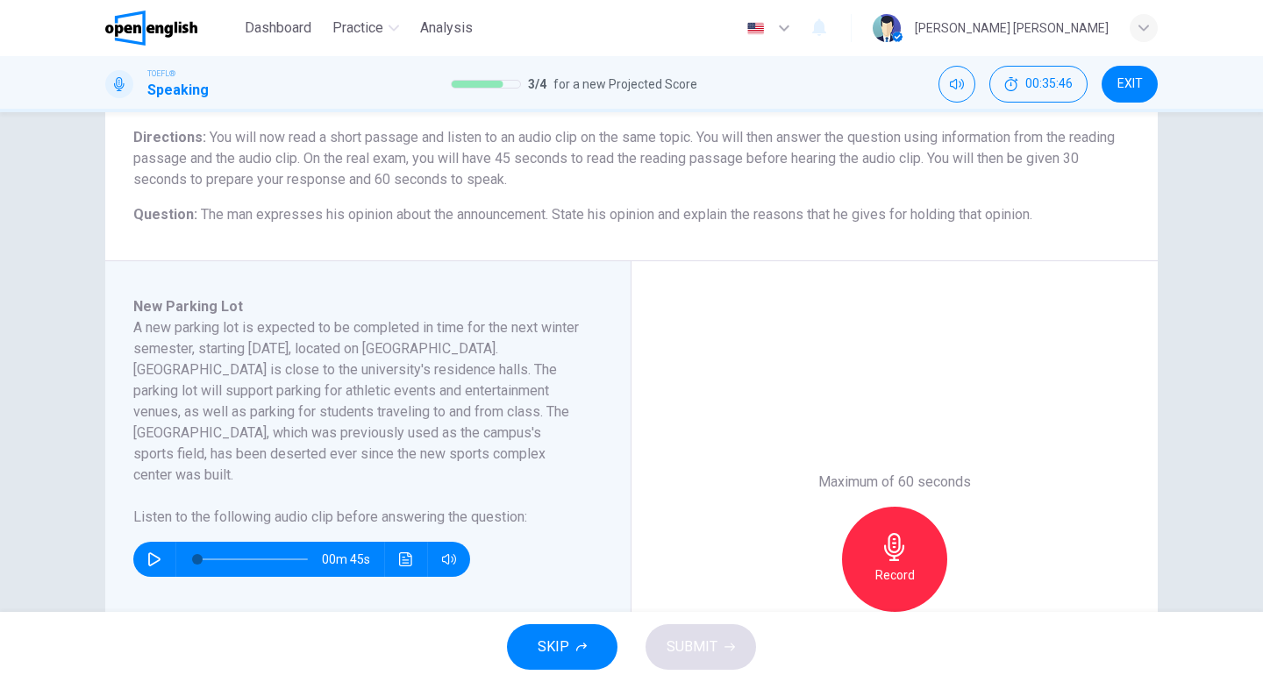
click at [155, 552] on icon "button" at bounding box center [154, 559] width 14 height 14
click at [400, 552] on icon "Click to see the audio transcription" at bounding box center [405, 559] width 13 height 14
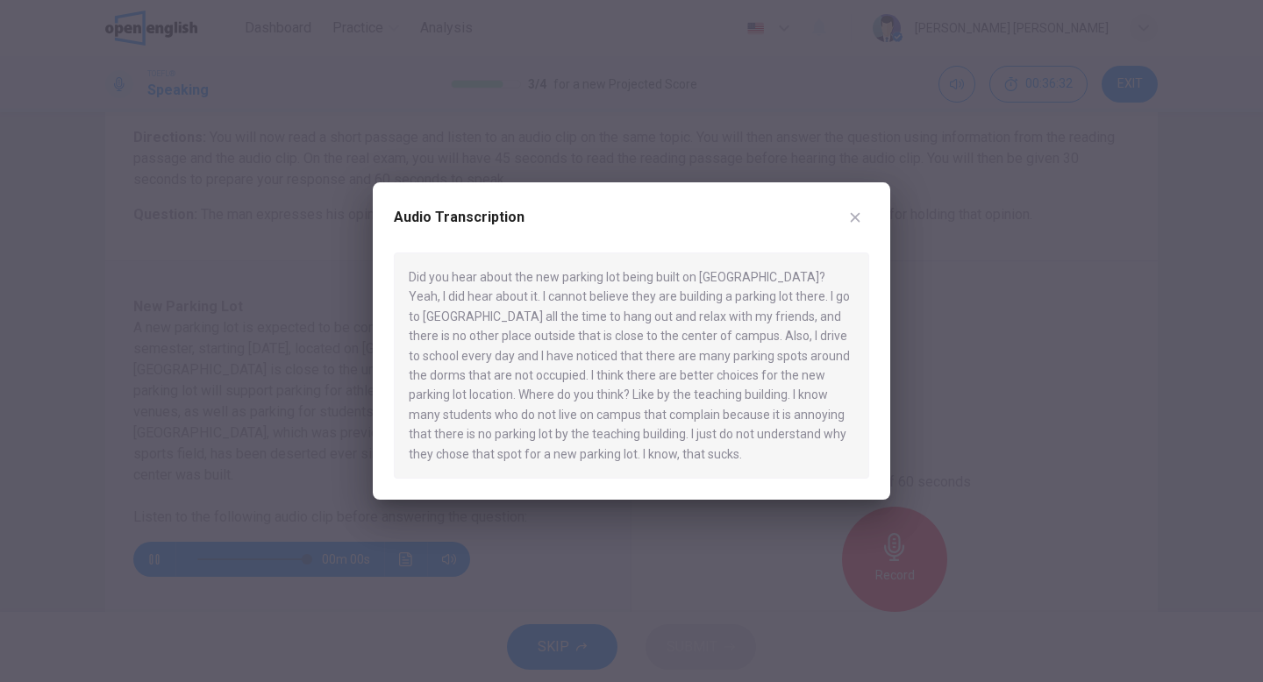
type input "*"
click at [844, 225] on button "button" at bounding box center [855, 217] width 28 height 28
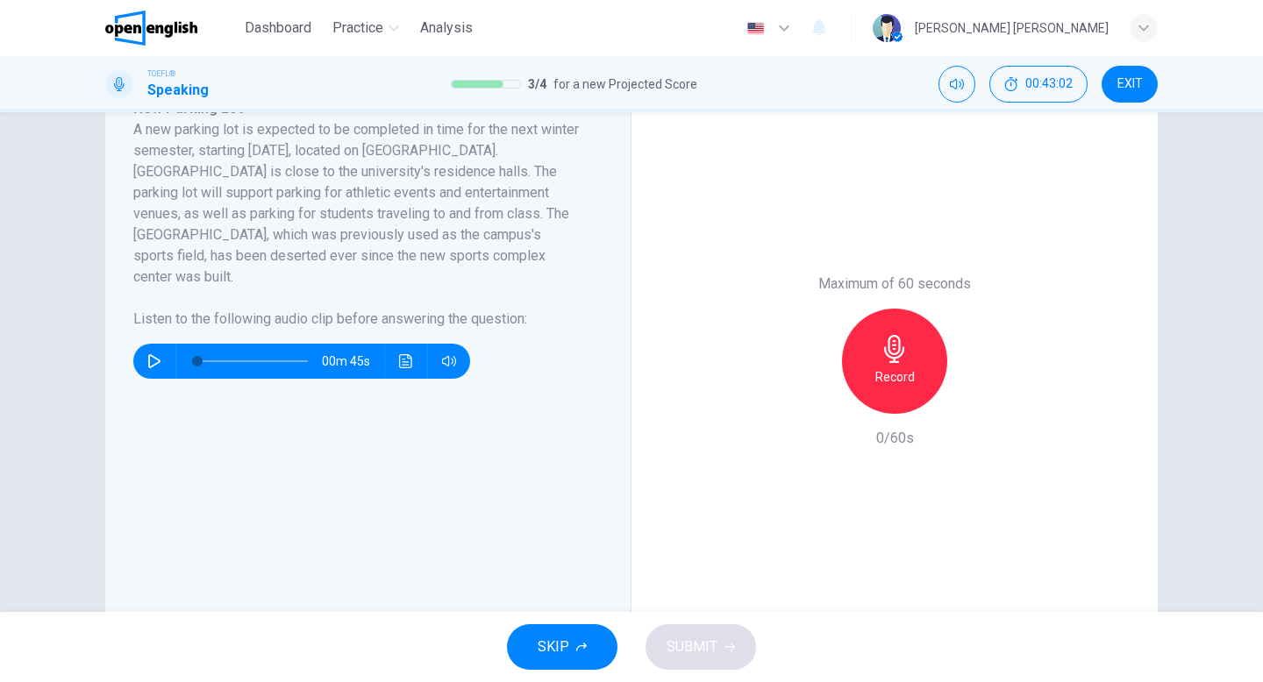
scroll to position [336, 0]
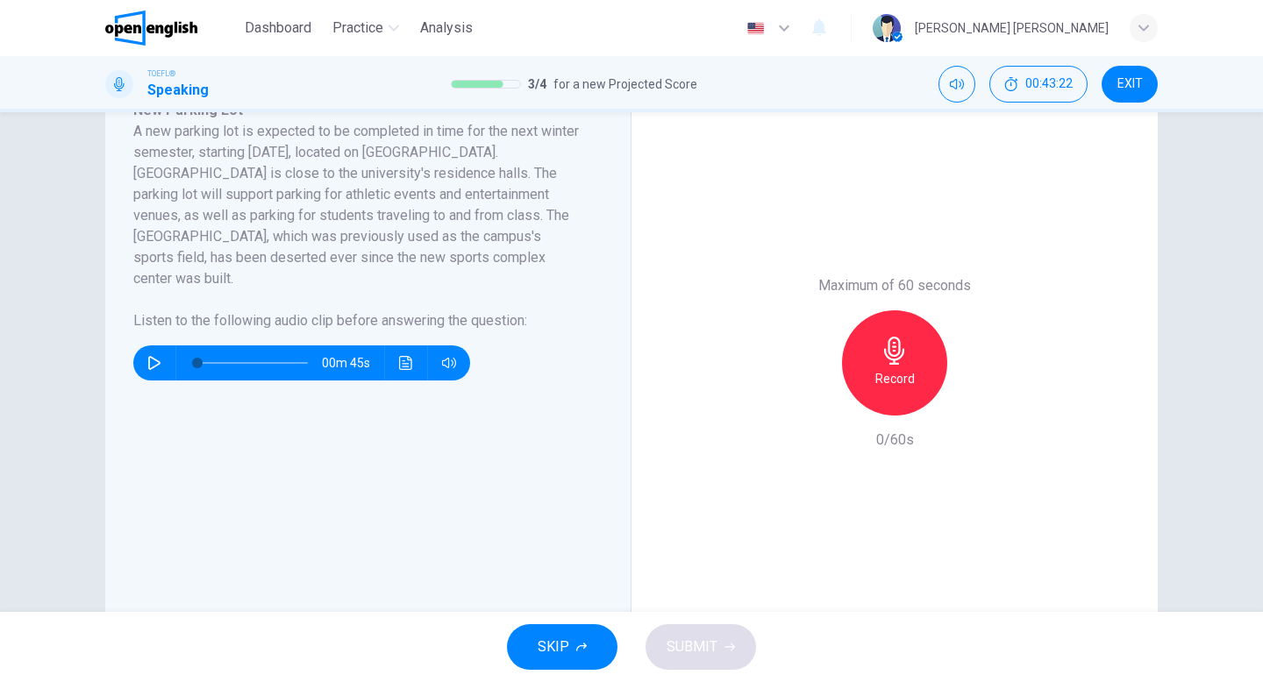
click at [879, 379] on h6 "Record" at bounding box center [894, 378] width 39 height 21
click at [812, 402] on icon "button" at bounding box center [813, 401] width 11 height 11
click at [828, 231] on div "Maximum of 60 seconds Record 0/60s" at bounding box center [894, 363] width 526 height 596
click at [886, 389] on div "Record" at bounding box center [894, 362] width 105 height 105
click at [871, 353] on div "Stop" at bounding box center [894, 362] width 105 height 105
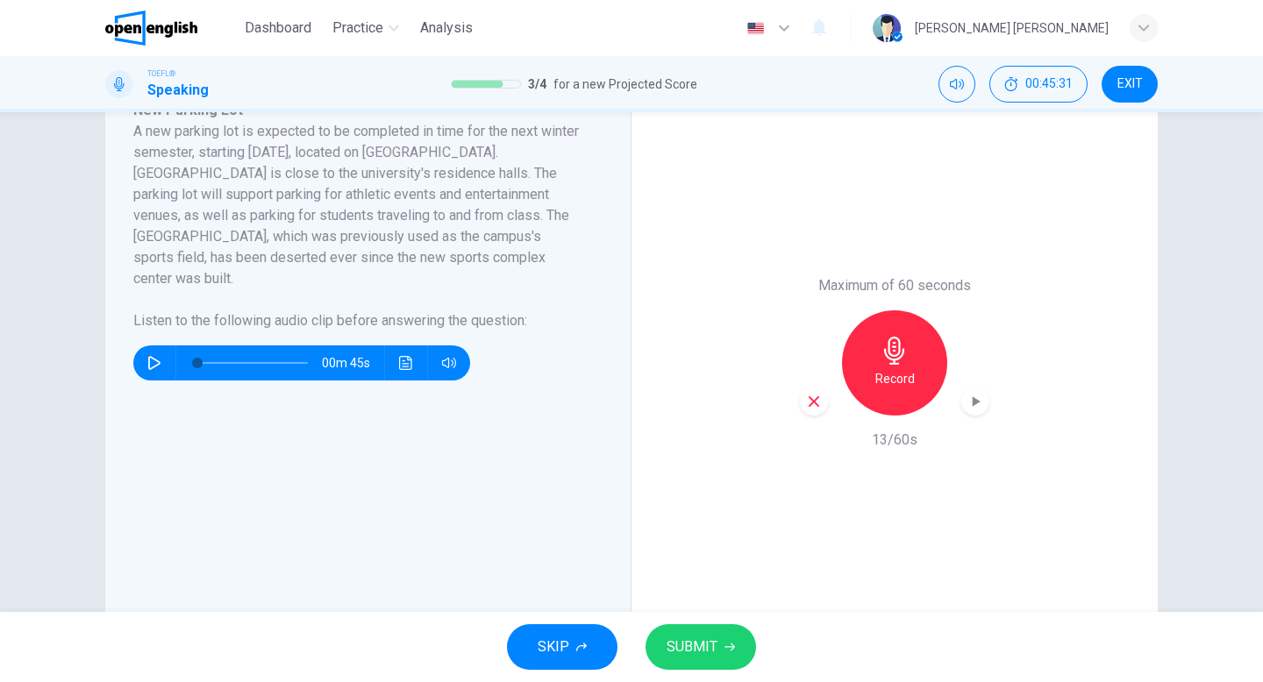
click at [811, 388] on div "button" at bounding box center [814, 402] width 28 height 28
click at [879, 351] on div "Record" at bounding box center [894, 362] width 105 height 105
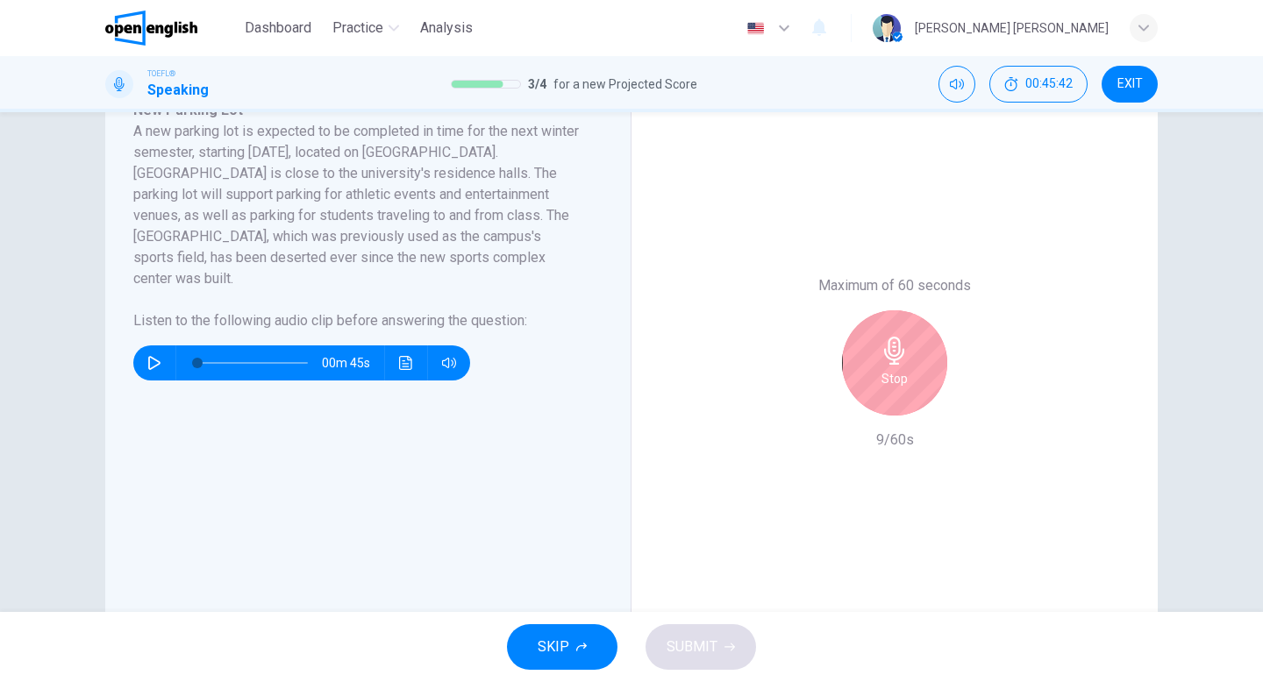
click at [871, 343] on div "Stop" at bounding box center [894, 362] width 105 height 105
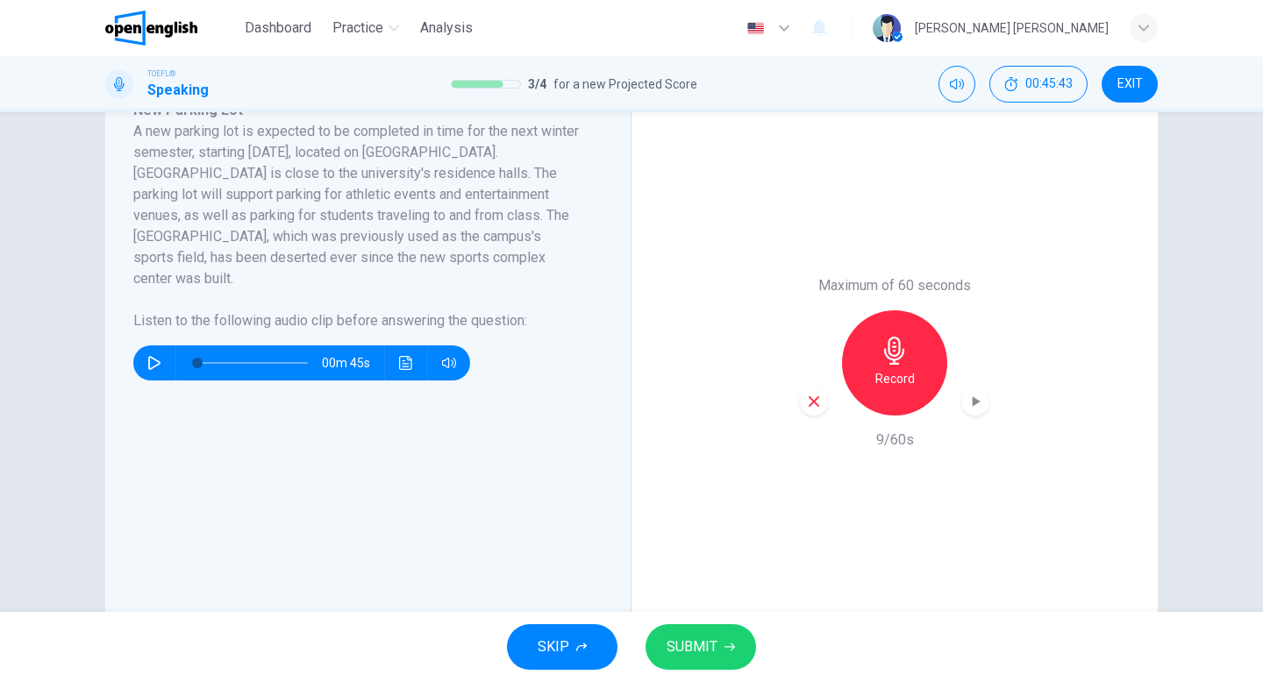
click at [803, 402] on div "button" at bounding box center [814, 402] width 28 height 28
click at [863, 365] on div "Record" at bounding box center [894, 362] width 105 height 105
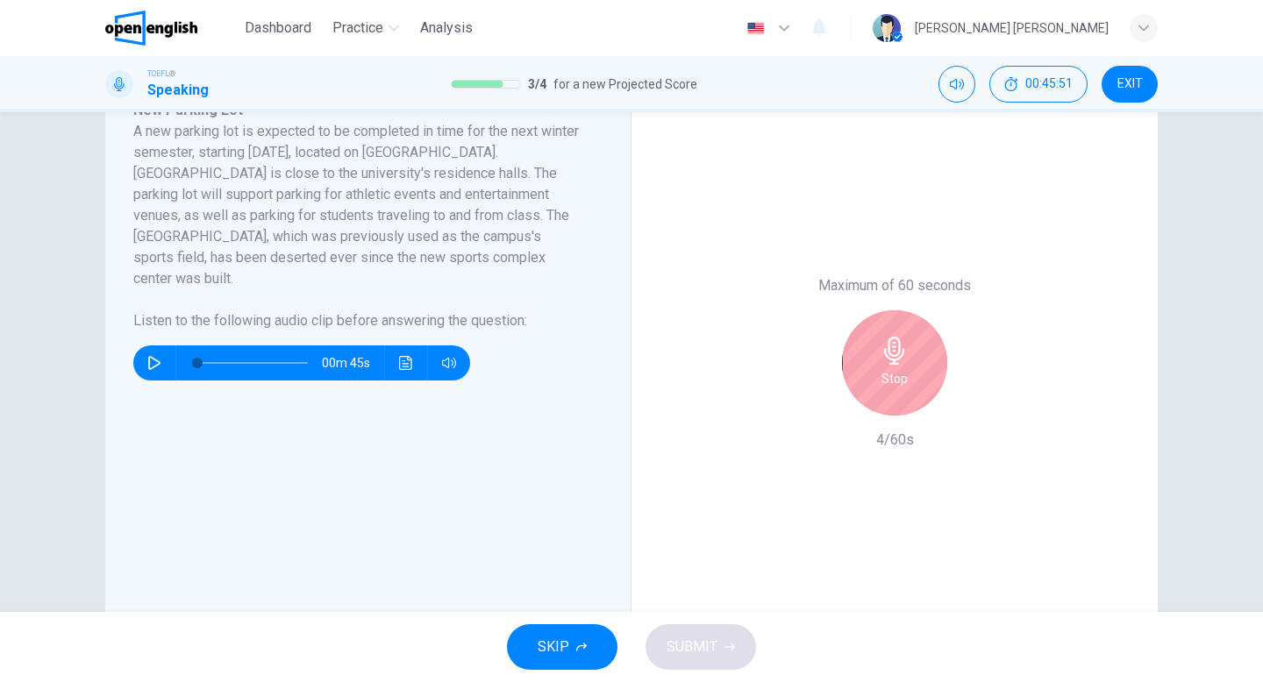
click at [876, 375] on div "Stop" at bounding box center [894, 362] width 105 height 105
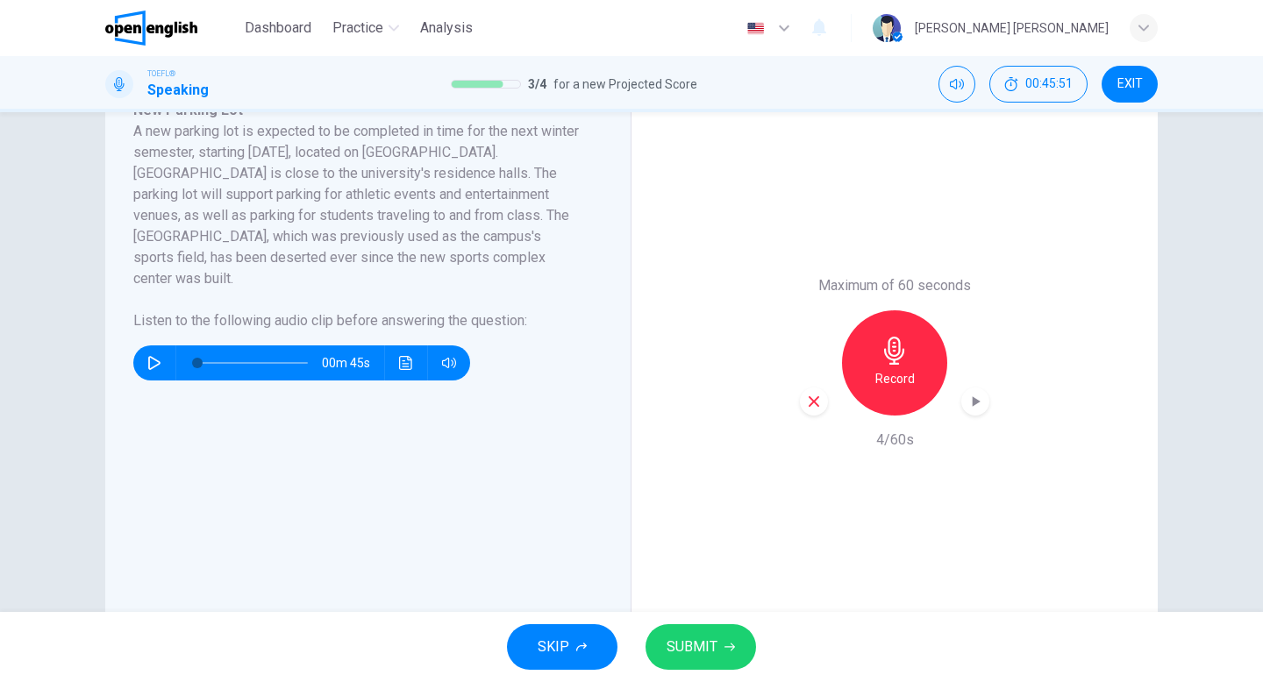
click at [806, 405] on icon "button" at bounding box center [814, 402] width 16 height 16
click at [906, 343] on icon "button" at bounding box center [894, 351] width 28 height 28
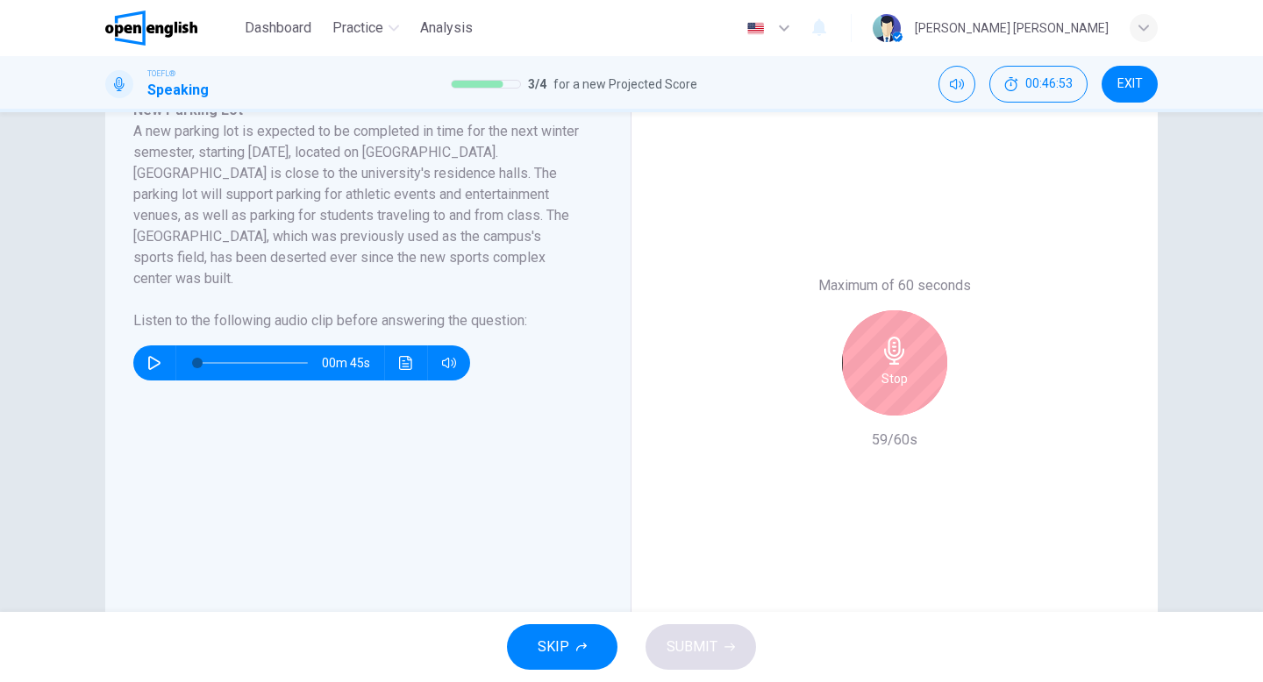
click at [863, 349] on div "Stop" at bounding box center [894, 362] width 105 height 105
click at [870, 377] on div "Stop" at bounding box center [894, 362] width 105 height 105
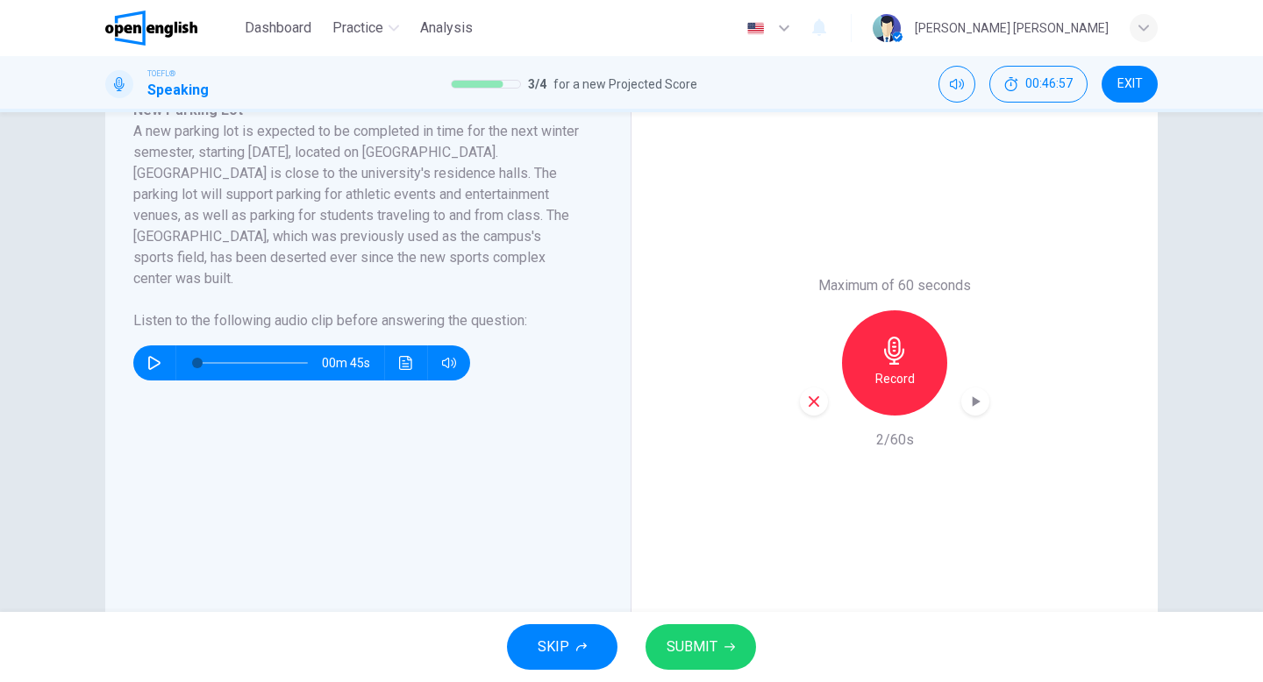
click at [819, 396] on icon "button" at bounding box center [814, 402] width 16 height 16
click at [875, 374] on h6 "Record" at bounding box center [894, 378] width 39 height 21
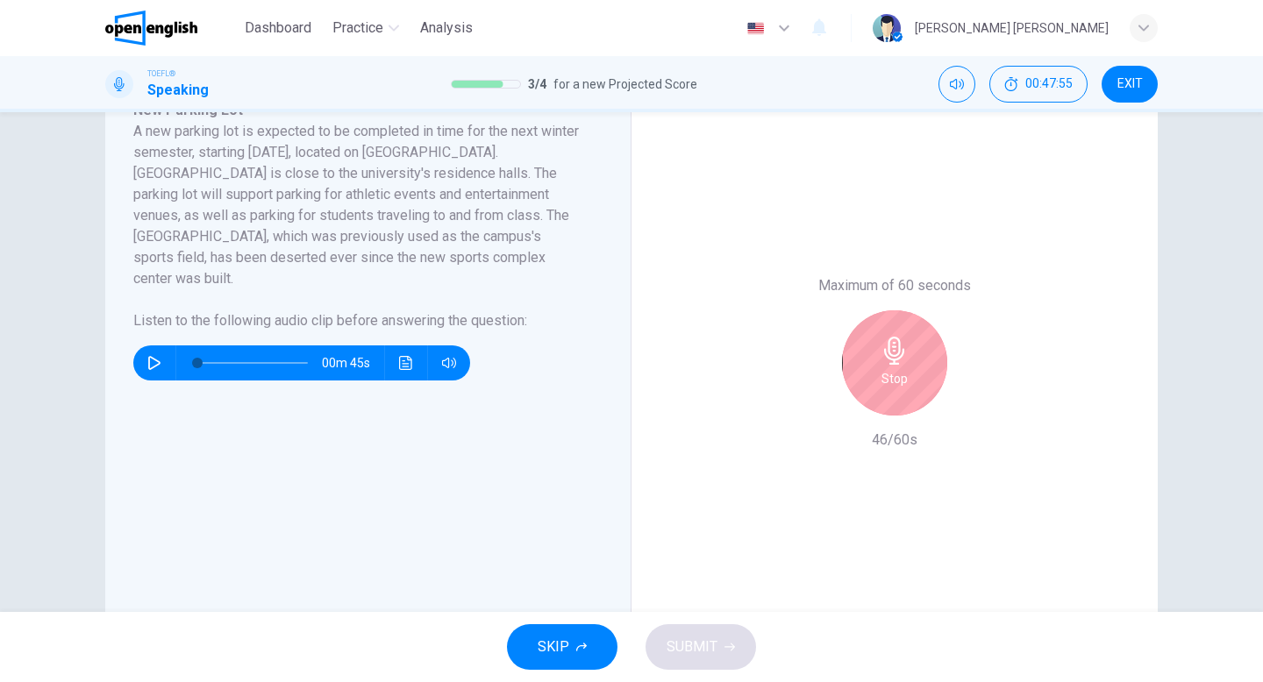
click at [872, 357] on div "Stop" at bounding box center [894, 362] width 105 height 105
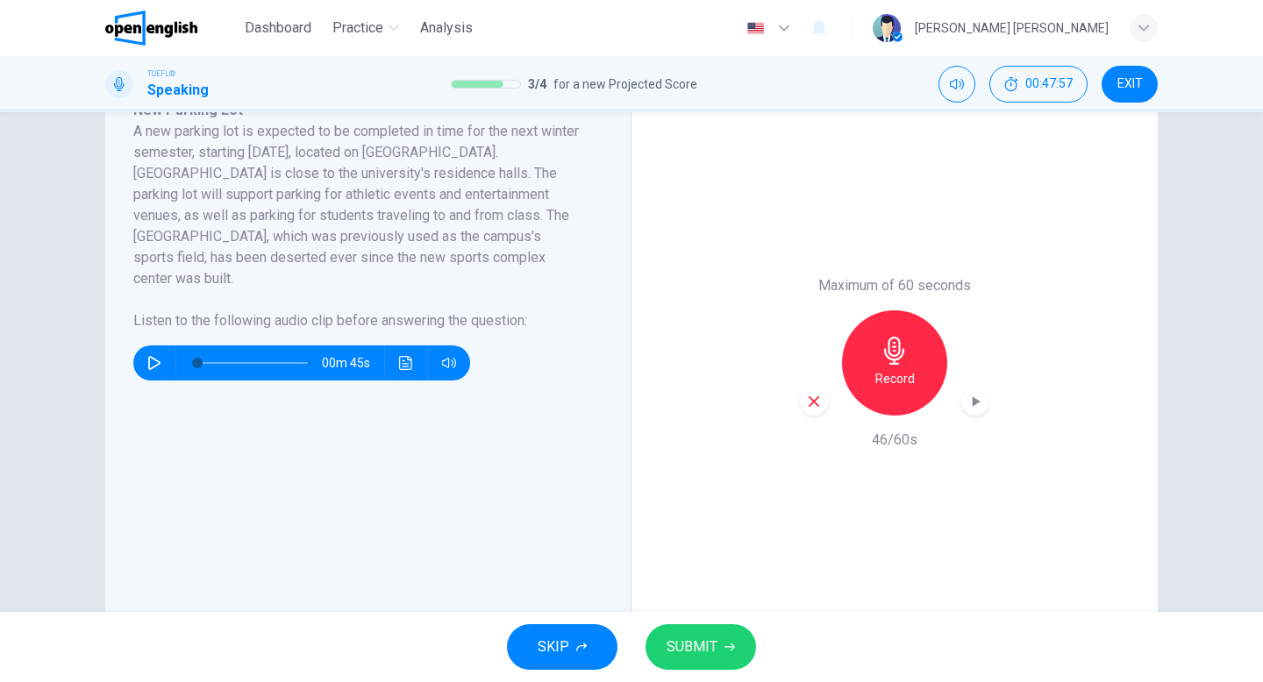
click at [805, 409] on div "button" at bounding box center [814, 402] width 28 height 28
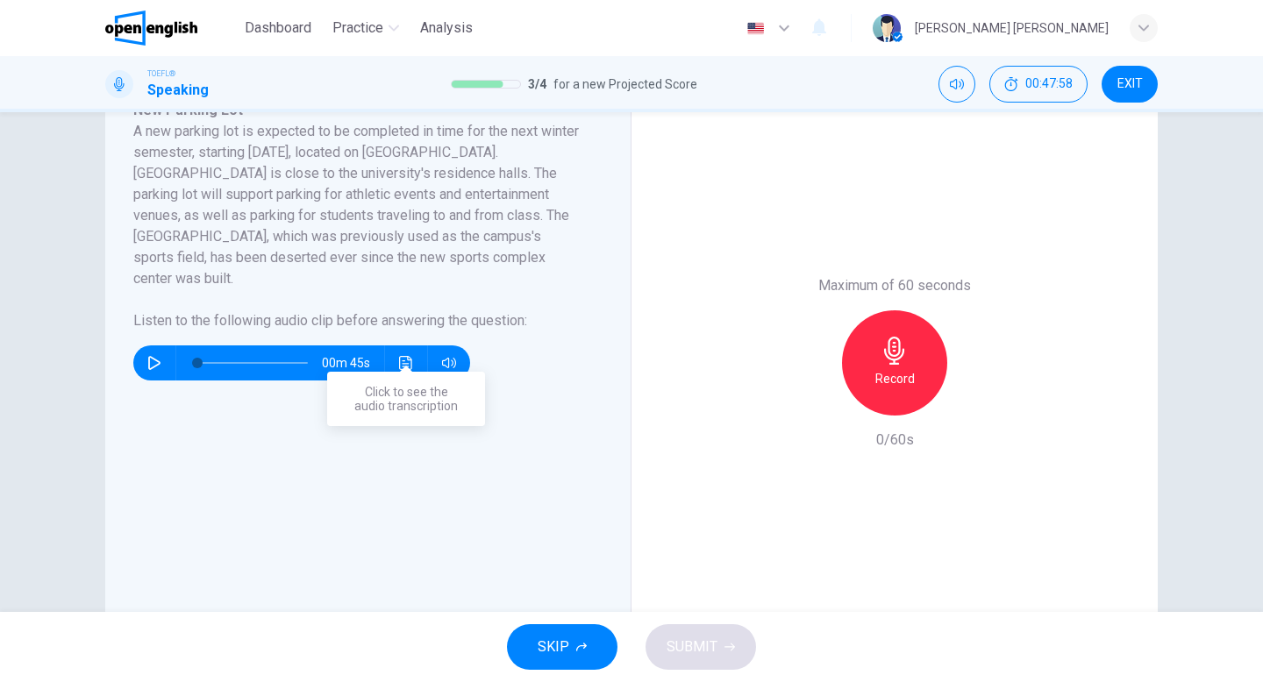
click at [414, 350] on button "Click to see the audio transcription" at bounding box center [406, 362] width 28 height 35
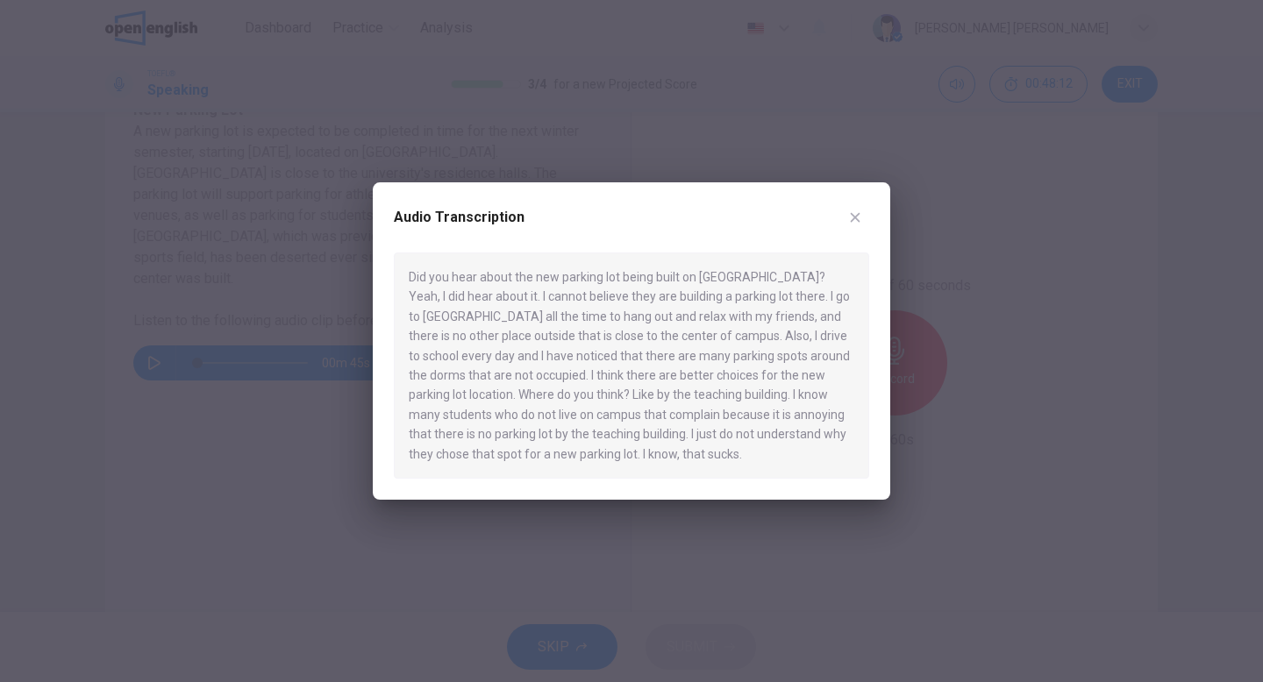
click at [858, 224] on icon "button" at bounding box center [855, 217] width 14 height 14
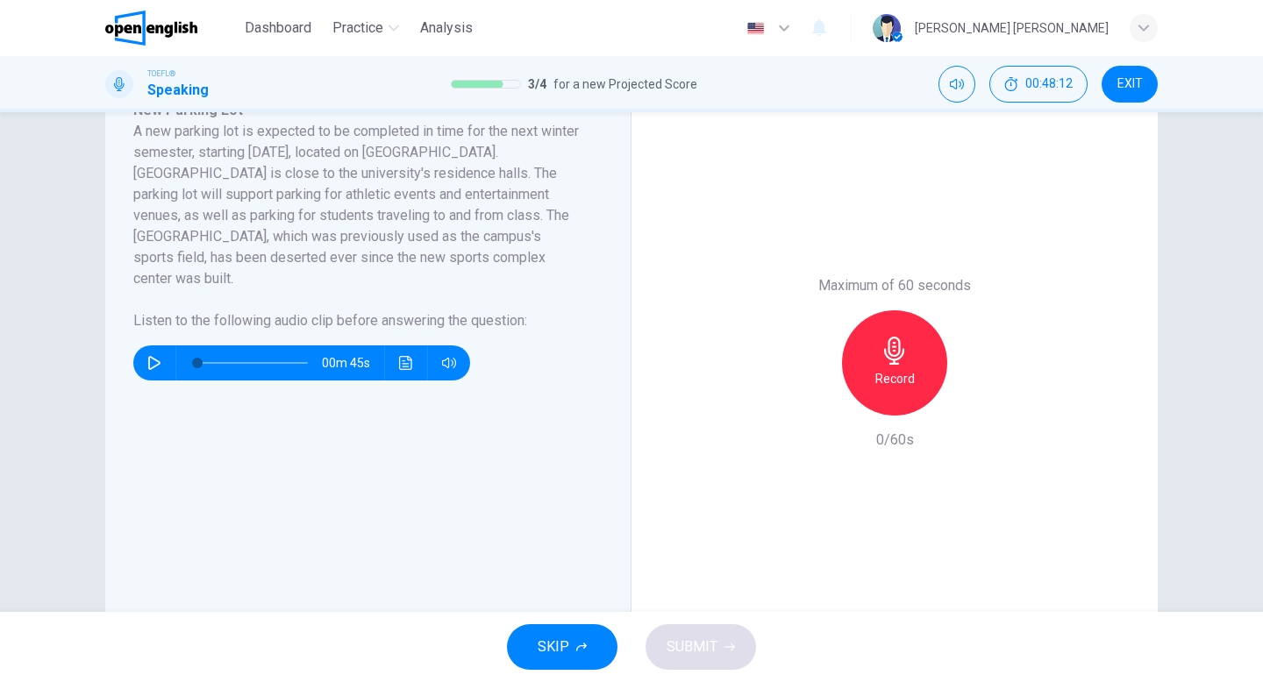
click at [730, 341] on div "Maximum of 60 seconds Record 0/60s" at bounding box center [894, 363] width 526 height 596
click at [765, 393] on div "Maximum of 60 seconds Record 0/60s" at bounding box center [894, 363] width 526 height 596
click at [876, 358] on div "Record" at bounding box center [894, 362] width 105 height 105
click at [929, 350] on div "Stop" at bounding box center [894, 362] width 105 height 105
click at [808, 386] on div "Record" at bounding box center [894, 362] width 189 height 105
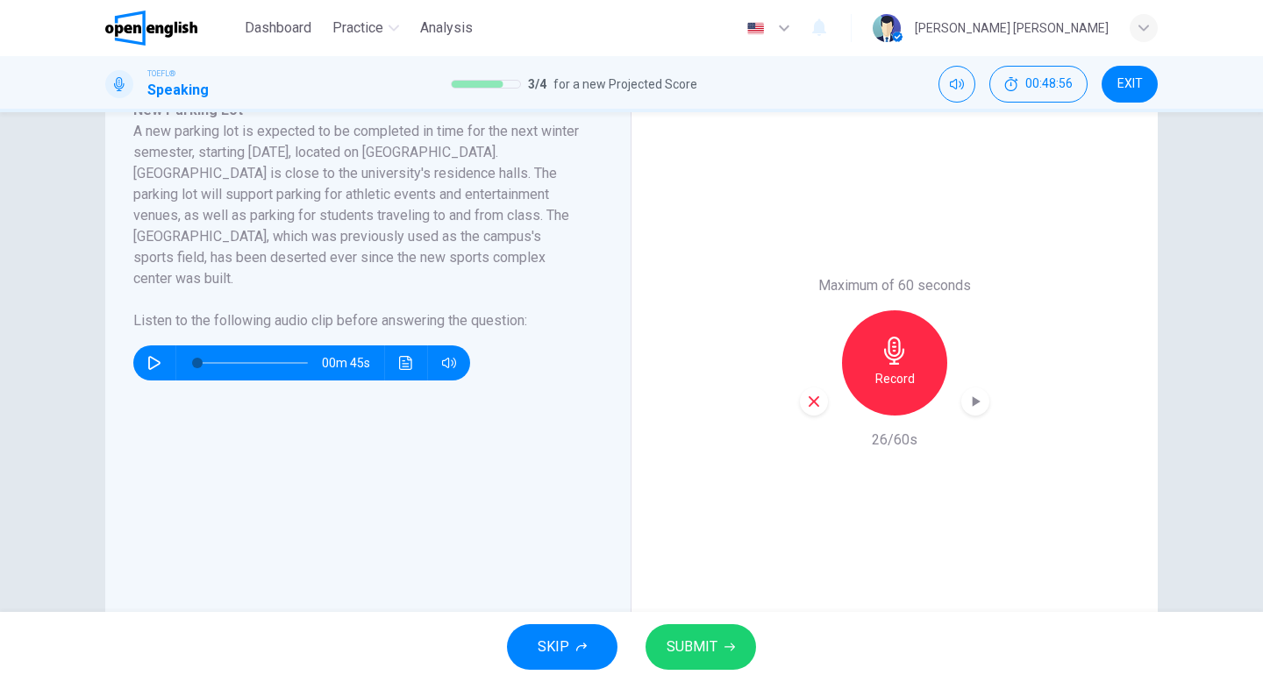
click at [808, 386] on div "Record" at bounding box center [894, 362] width 189 height 105
click at [822, 407] on div "button" at bounding box center [814, 402] width 28 height 28
click at [851, 381] on div "Record" at bounding box center [894, 362] width 105 height 105
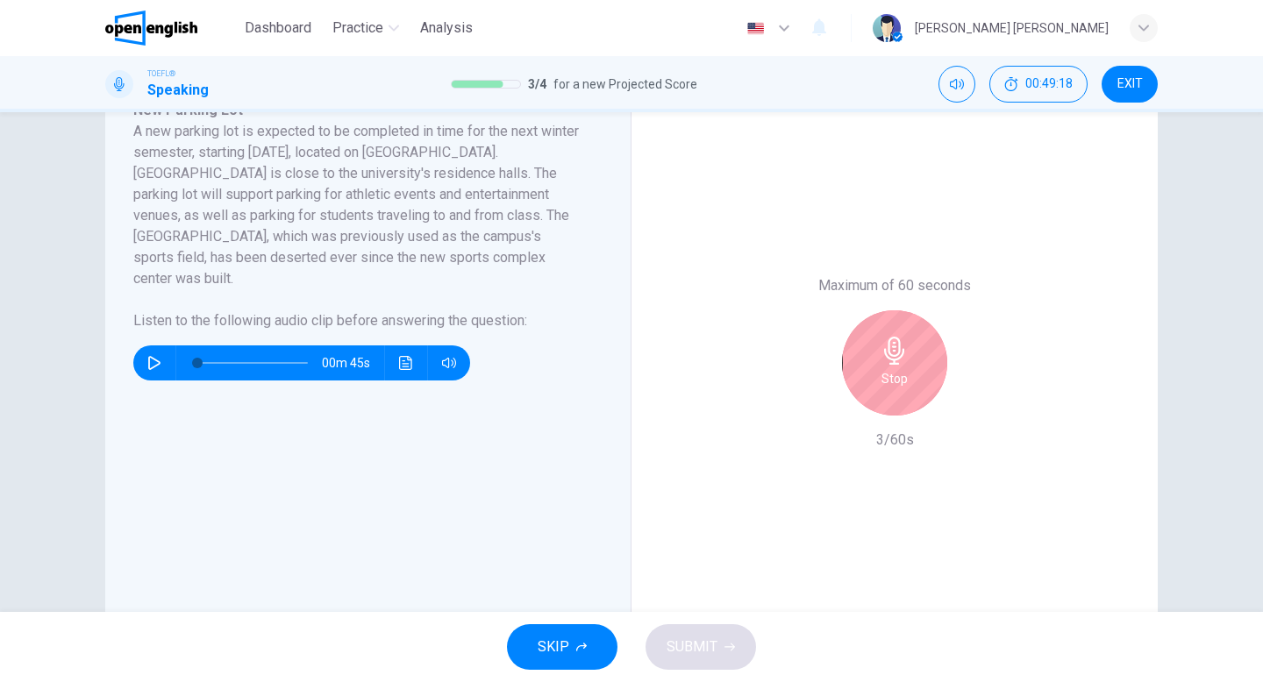
click at [875, 385] on div "Stop" at bounding box center [894, 362] width 105 height 105
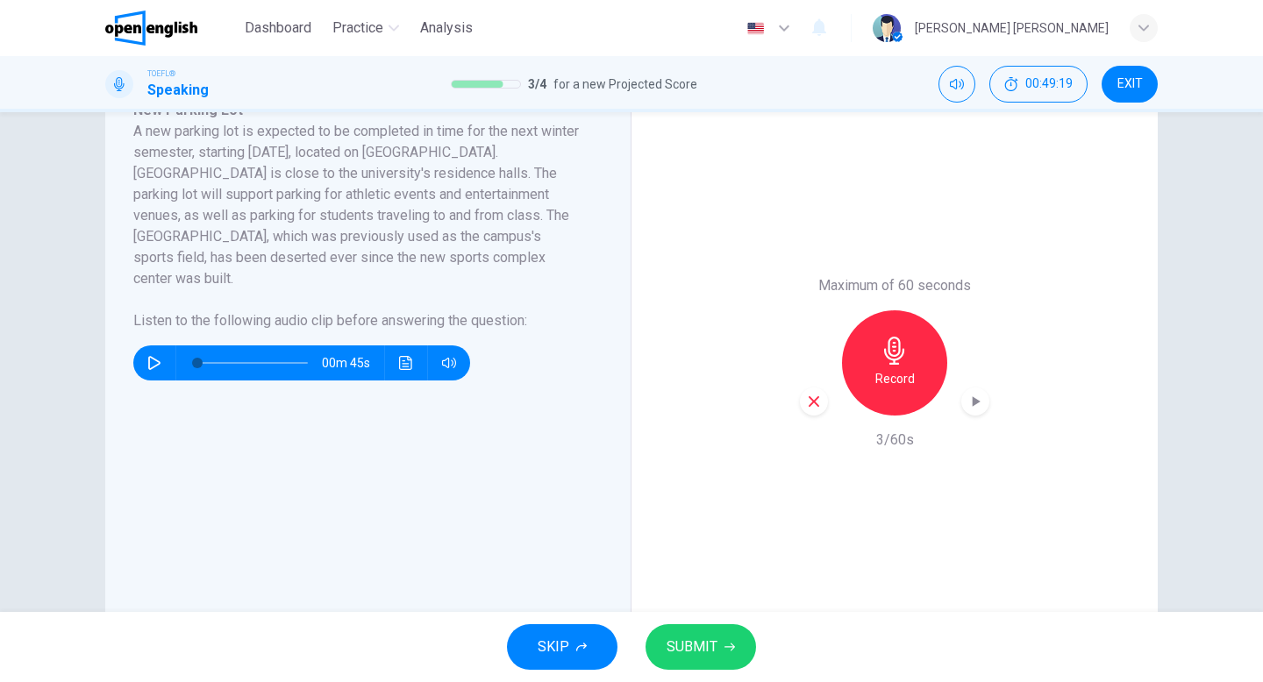
click at [819, 404] on icon "button" at bounding box center [814, 402] width 16 height 16
click at [869, 379] on div "Record" at bounding box center [894, 362] width 105 height 105
click at [744, 644] on button "SUBMIT" at bounding box center [700, 647] width 110 height 46
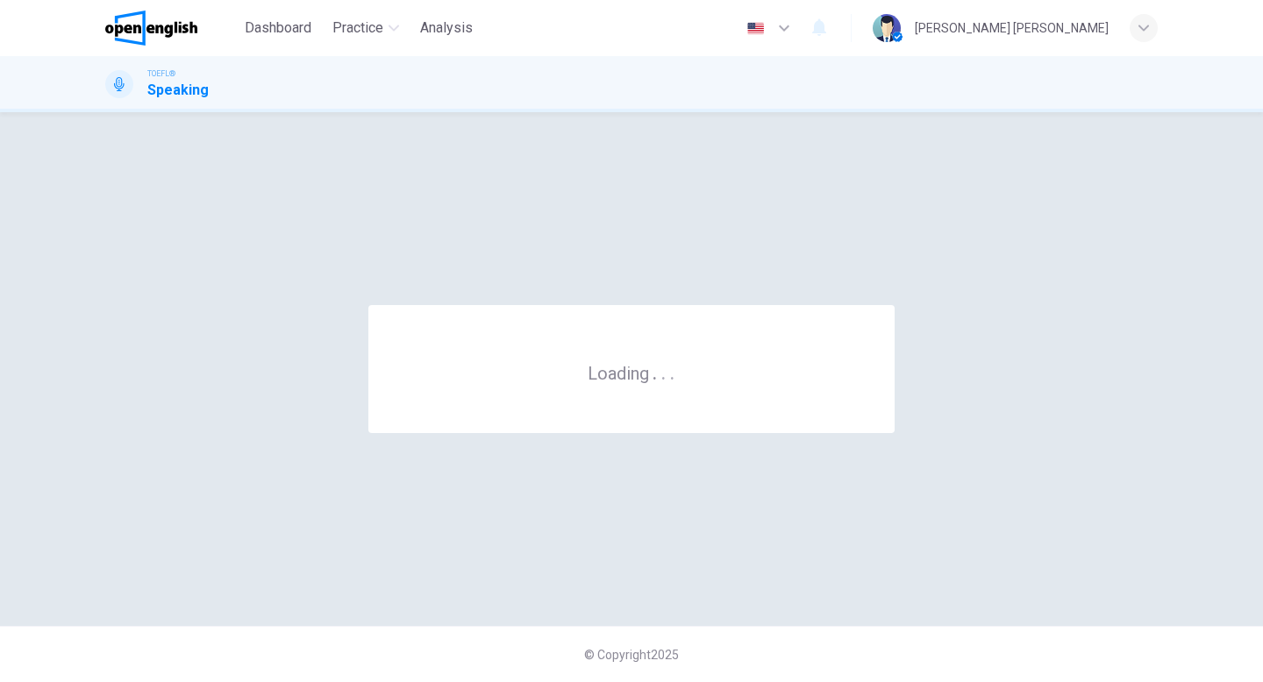
scroll to position [0, 0]
